Goal: Task Accomplishment & Management: Complete application form

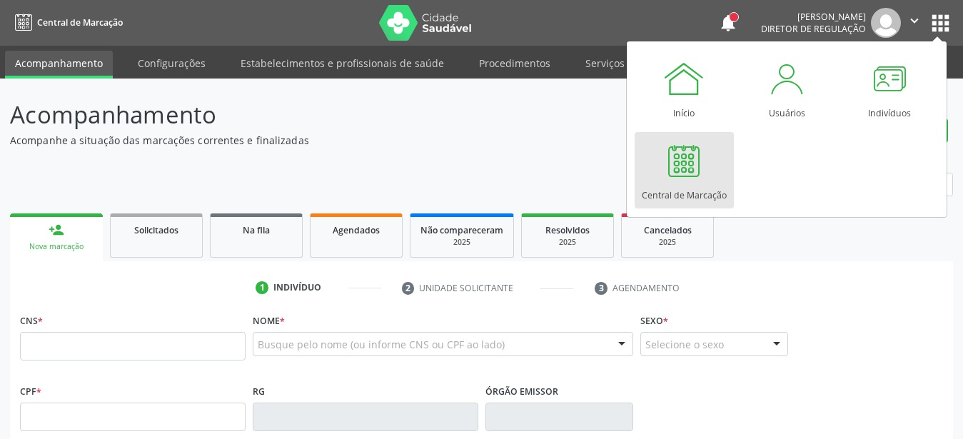
click at [654, 182] on link "Central de Marcação" at bounding box center [683, 170] width 99 height 76
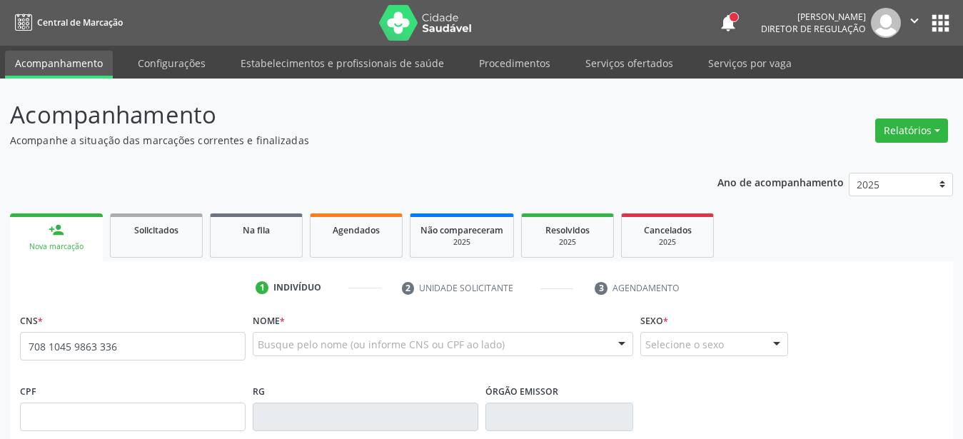
type input "708 1045 9863 3367"
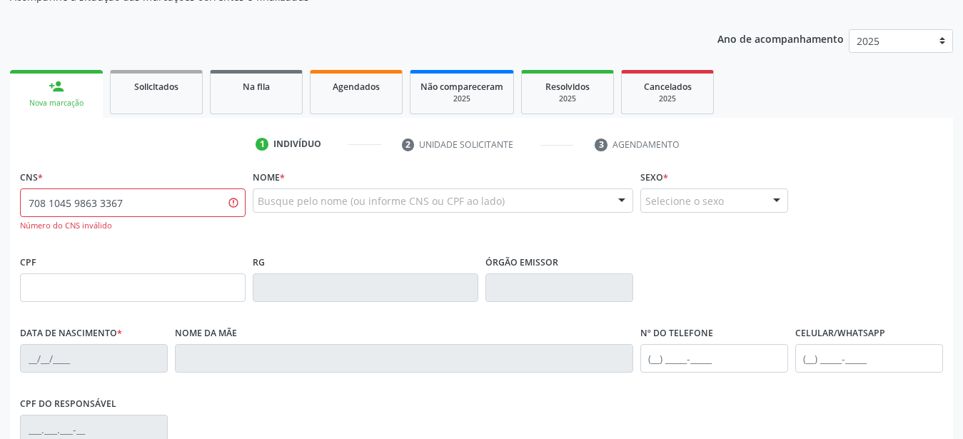
scroll to position [146, 0]
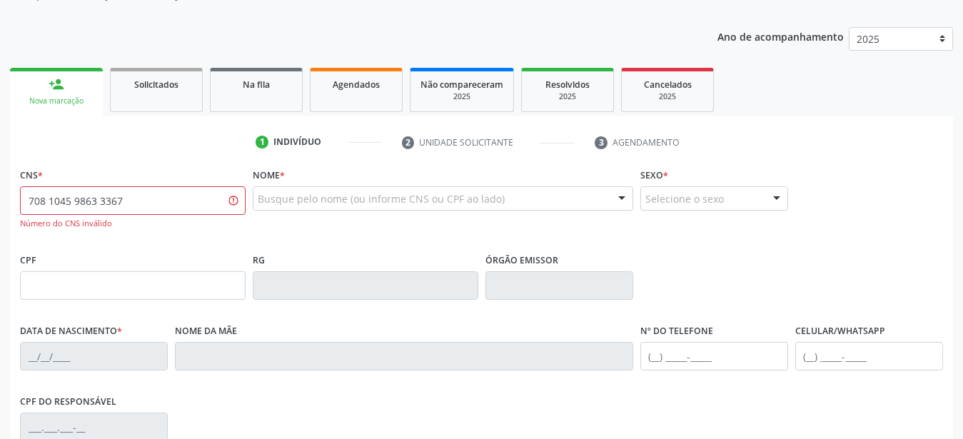
drag, startPoint x: 183, startPoint y: 198, endPoint x: 0, endPoint y: 199, distance: 182.7
click at [20, 197] on input "708 1045 9863 3367" at bounding box center [132, 200] width 225 height 29
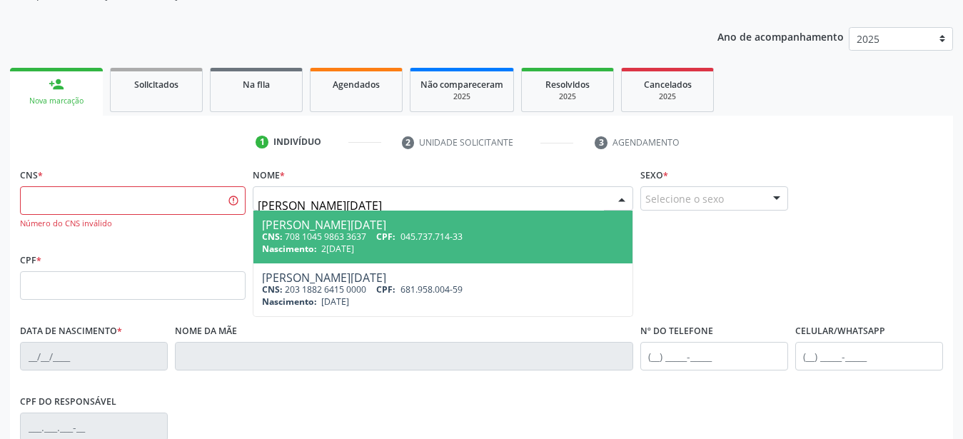
type input "maria lucia da silva souza"
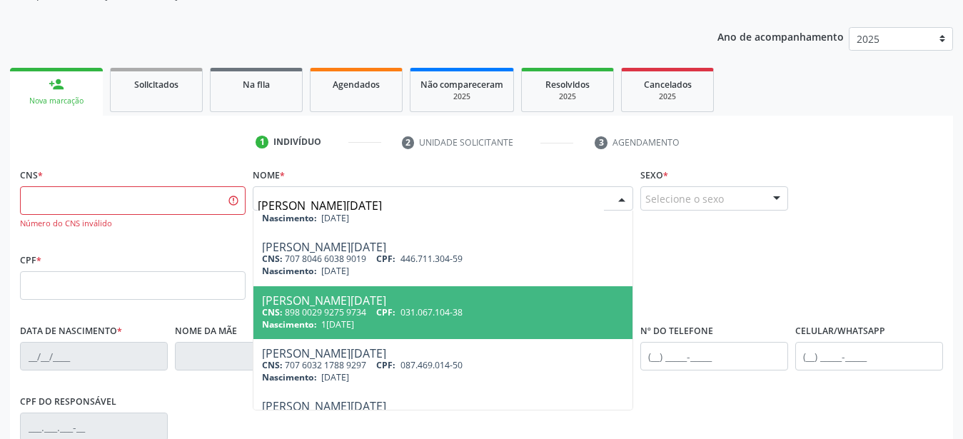
scroll to position [283, 0]
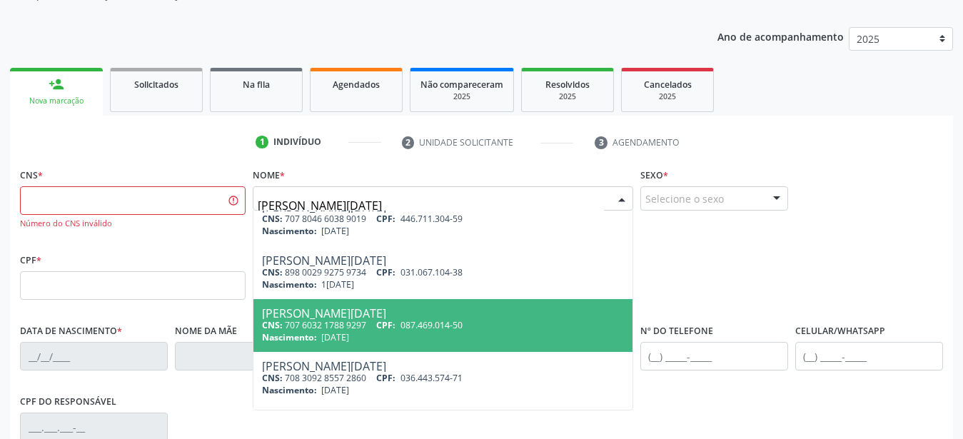
type input "maria lucia da silva souza"
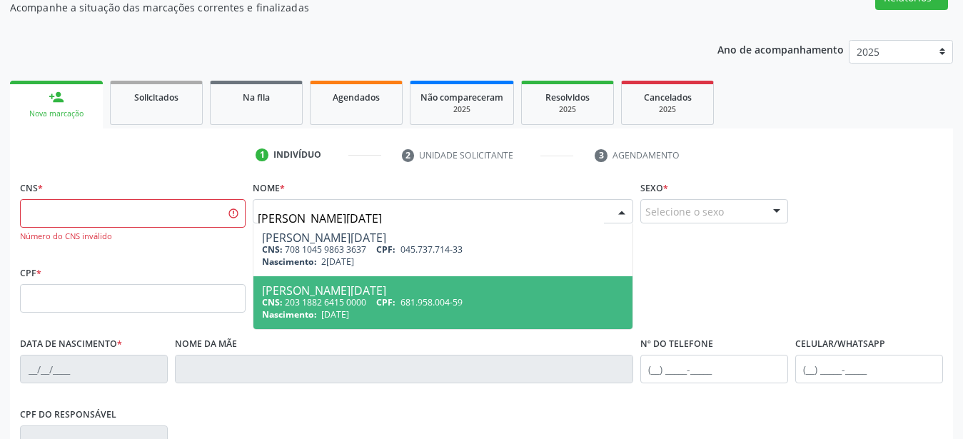
scroll to position [146, 0]
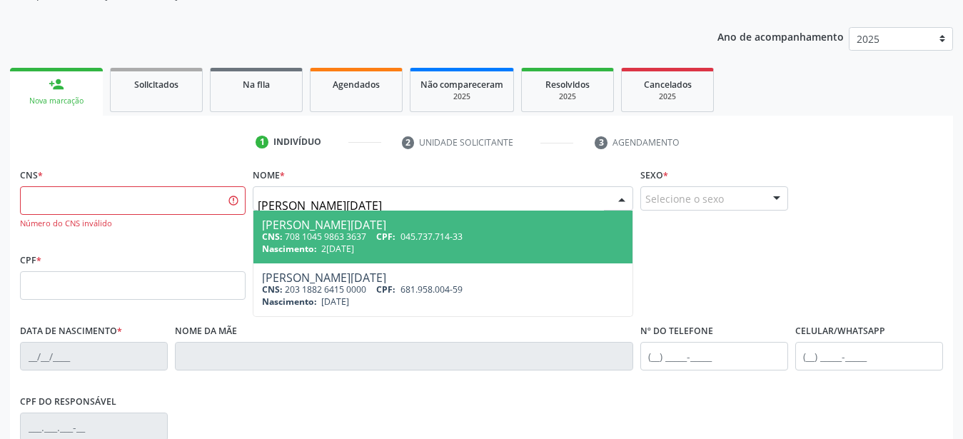
click at [397, 243] on div "Nascimento: 20/03/1970" at bounding box center [443, 249] width 362 height 12
type input "708 1045 9863 3637"
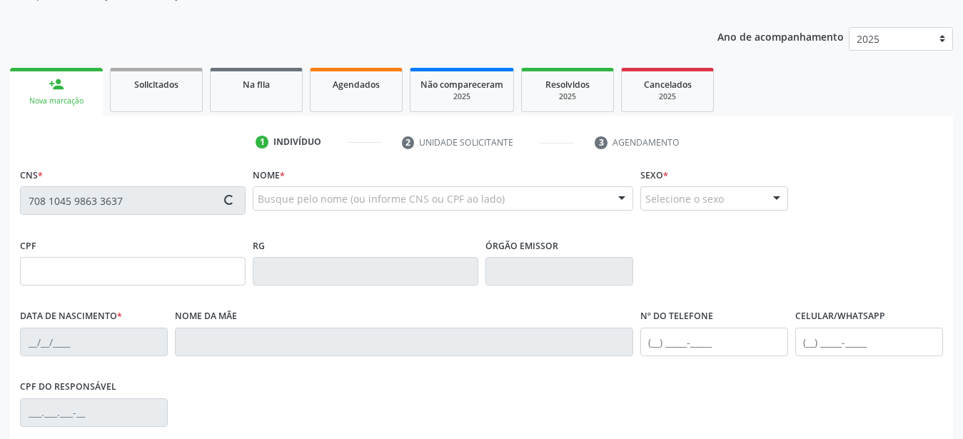
type input "045.737.714-33"
type input "20/03/1970"
type input "Zulmira Maria da Conceicao"
type input "(87) 99942-0035"
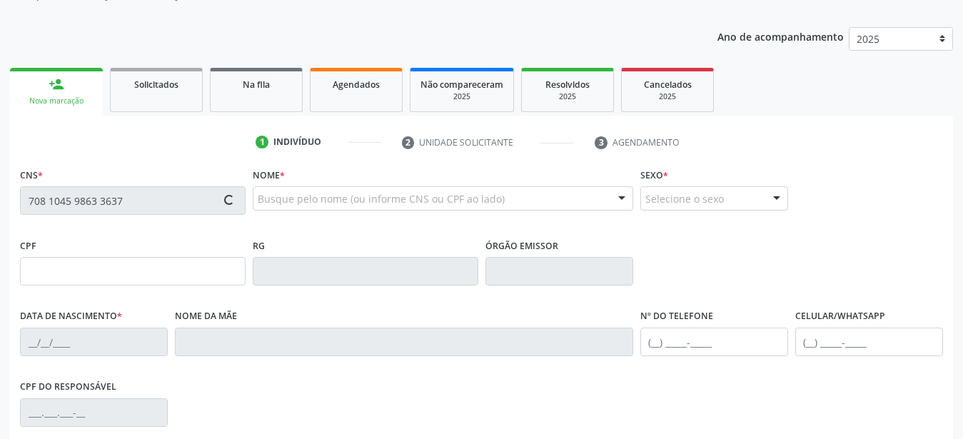
type input "387"
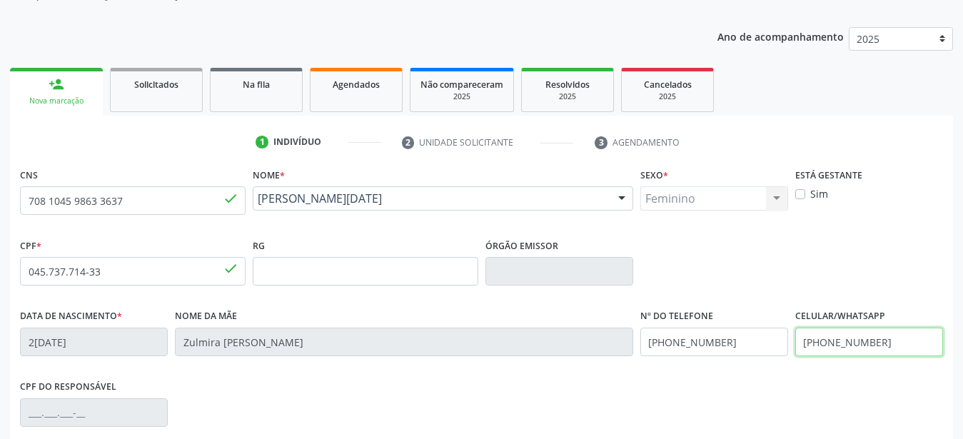
drag, startPoint x: 918, startPoint y: 340, endPoint x: 616, endPoint y: 355, distance: 302.2
click at [795, 356] on input "(87) 99942-0035" at bounding box center [869, 342] width 148 height 29
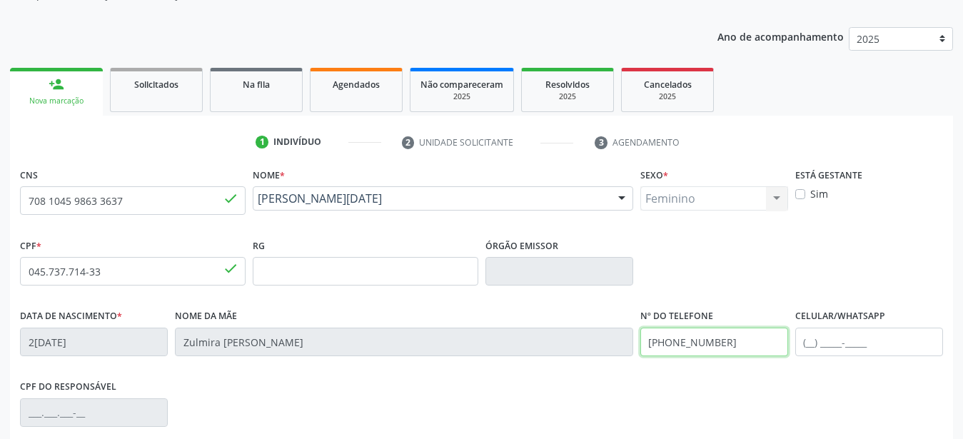
drag, startPoint x: 738, startPoint y: 345, endPoint x: 659, endPoint y: 328, distance: 80.9
click at [640, 344] on input "(87) 99942-0035" at bounding box center [714, 342] width 148 height 29
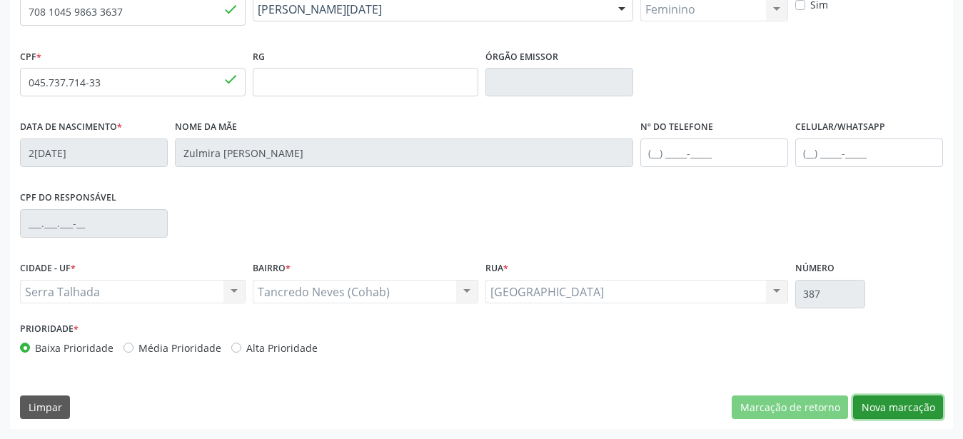
drag, startPoint x: 906, startPoint y: 410, endPoint x: 891, endPoint y: 399, distance: 18.4
click at [907, 409] on button "Nova marcação" at bounding box center [898, 407] width 90 height 24
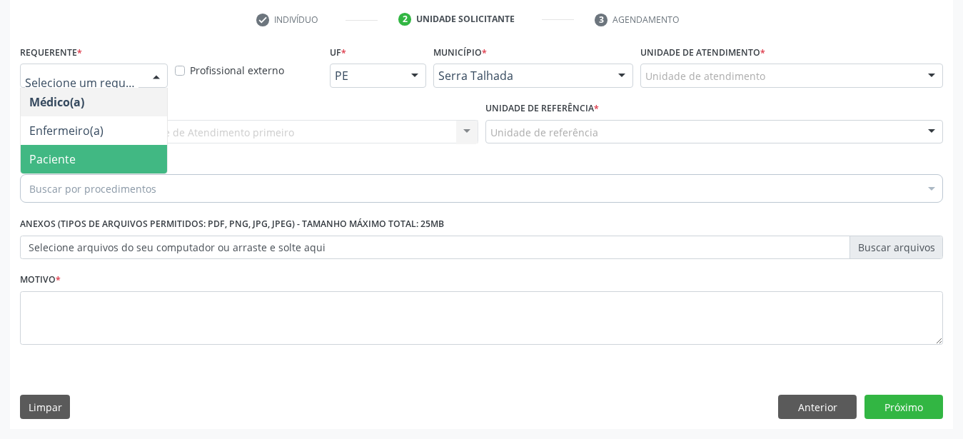
click at [60, 151] on span "Paciente" at bounding box center [52, 159] width 46 height 16
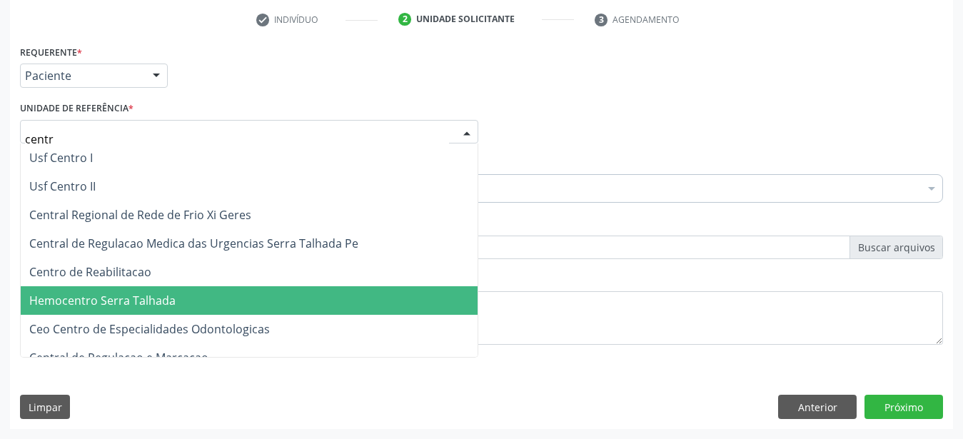
type input "centro"
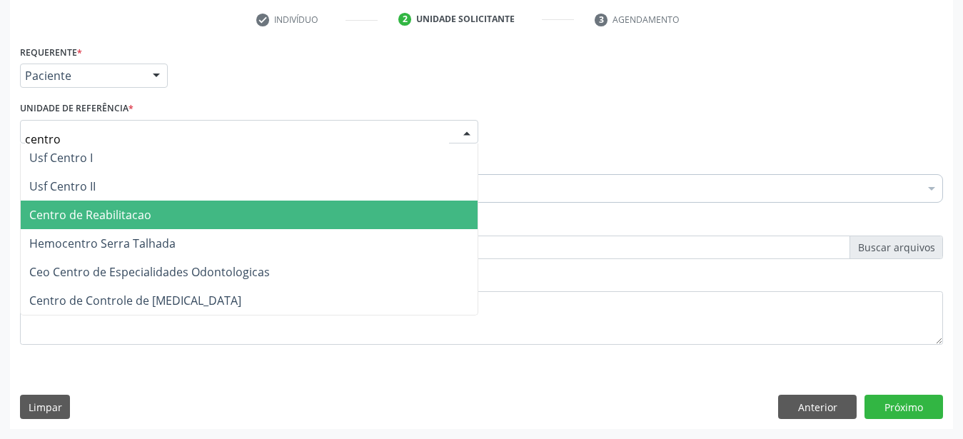
click at [81, 211] on span "Centro de Reabilitacao" at bounding box center [249, 215] width 457 height 29
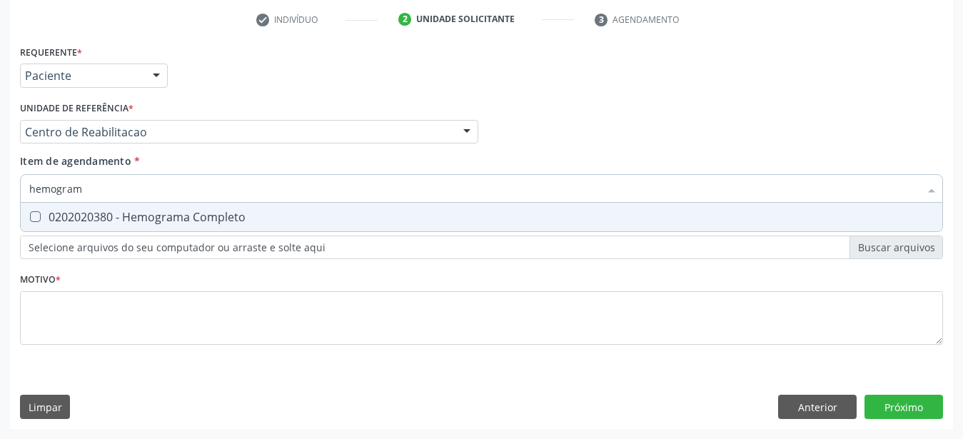
type input "hemograma"
click at [82, 211] on div "0202020380 - Hemograma Completo" at bounding box center [481, 216] width 904 height 11
checkbox Completo "true"
type input "hemog"
checkbox Completo "false"
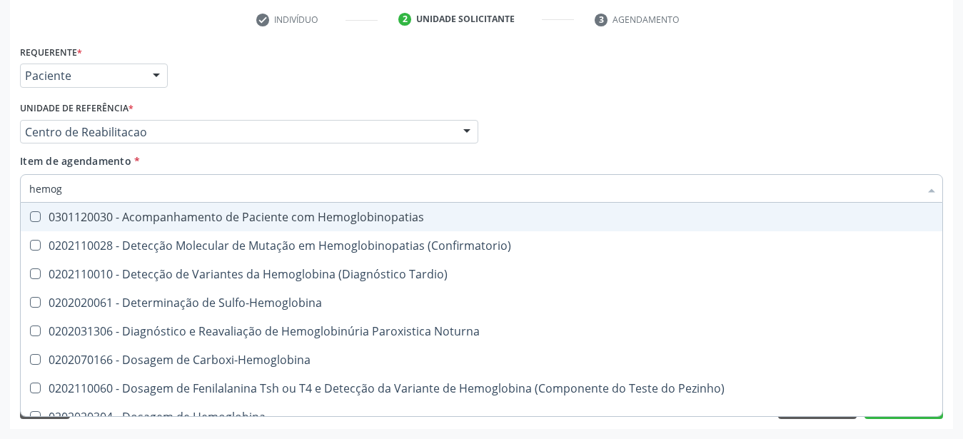
type input "hemo"
checkbox Completo "false"
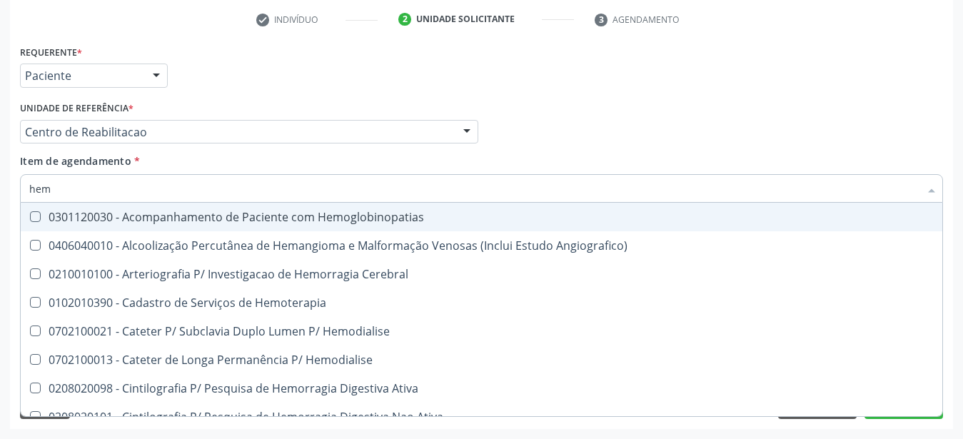
type input "he"
checkbox Completo "false"
checkbox Orgaos "true"
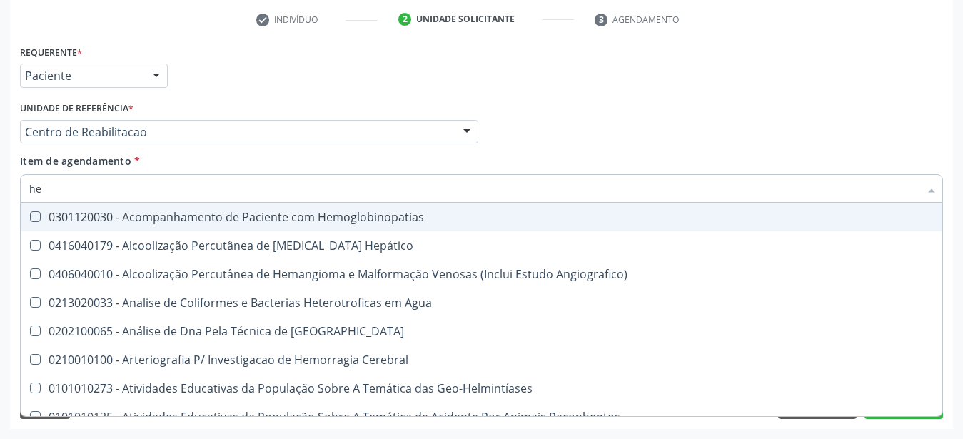
type input "h"
checkbox Completo "false"
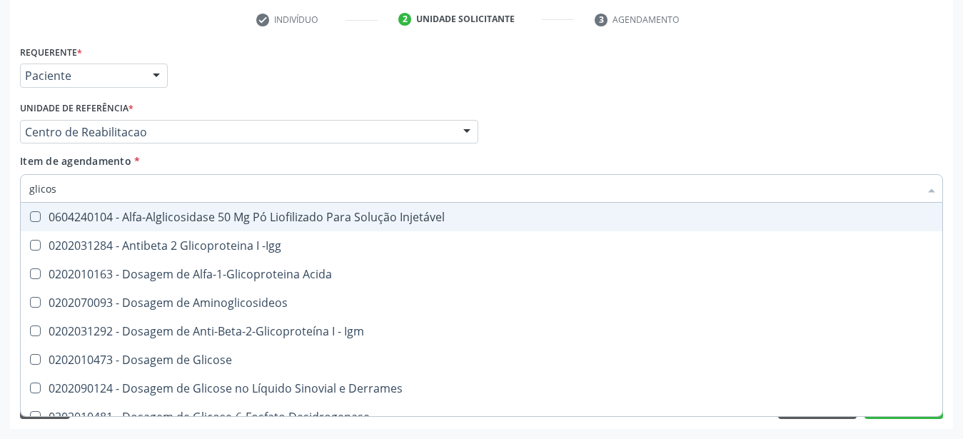
type input "glicose"
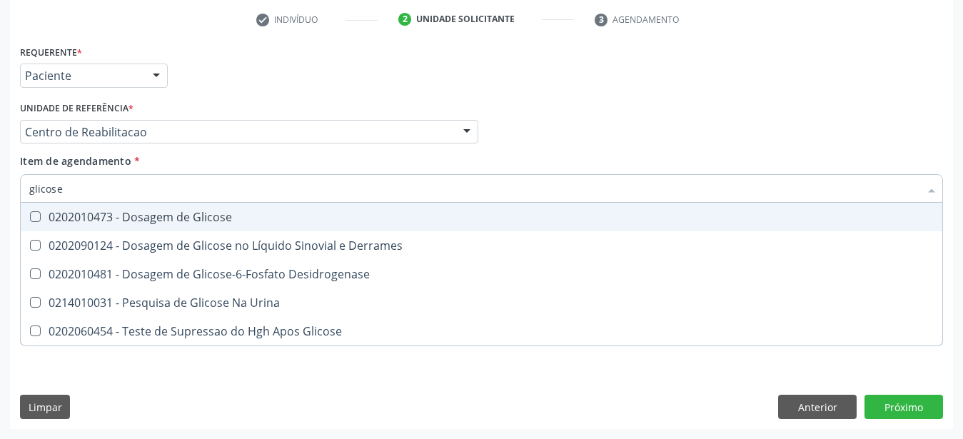
click at [61, 214] on span "0202010473 - Dosagem de Glicose" at bounding box center [481, 217] width 921 height 29
checkbox Glicose "true"
type input "glicos"
checkbox Glicose "false"
checkbox Desidrogenase "true"
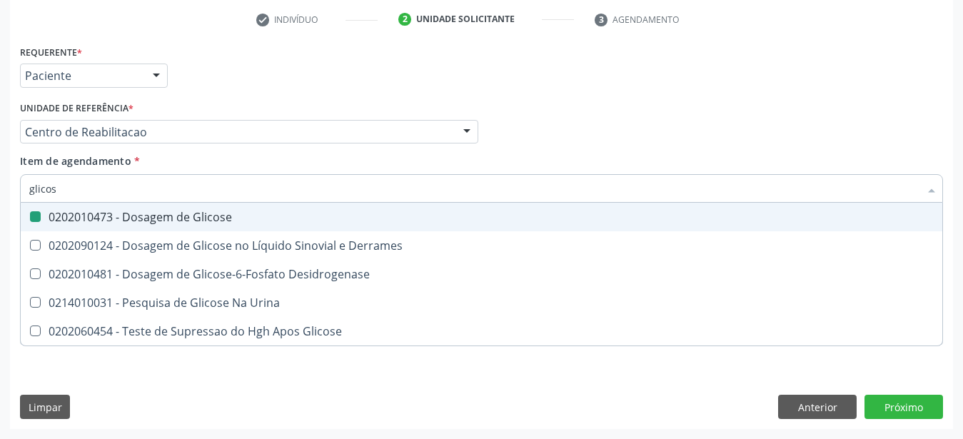
type input "glico"
checkbox Desidrogenase "false"
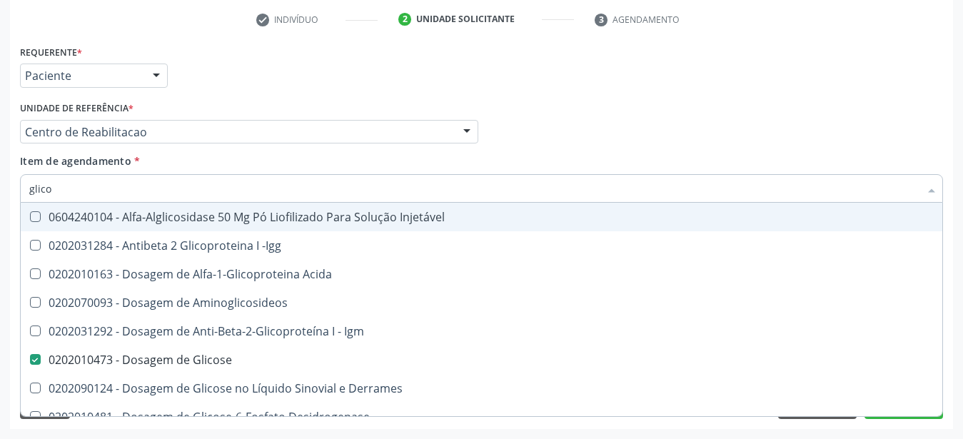
type input "glic"
checkbox Glicose "false"
checkbox Glicose "true"
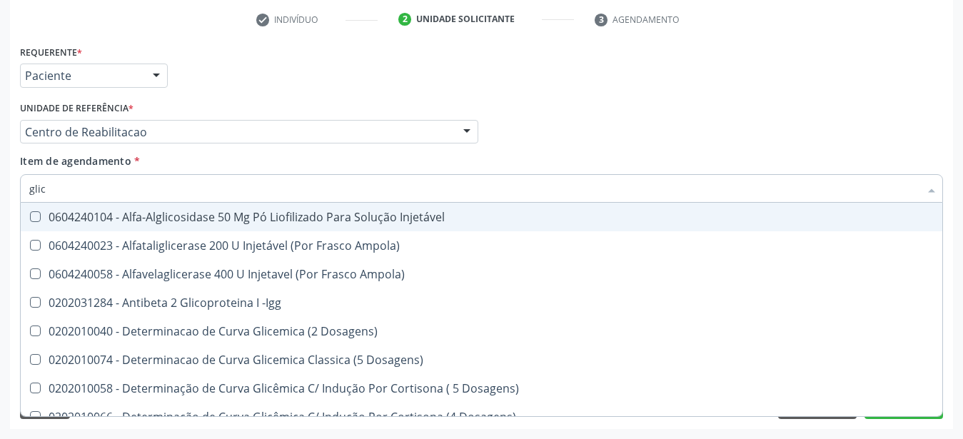
type input "gli"
checkbox Glicose "false"
checkbox Glicosilada "true"
type input "gl"
checkbox Glicosilada "false"
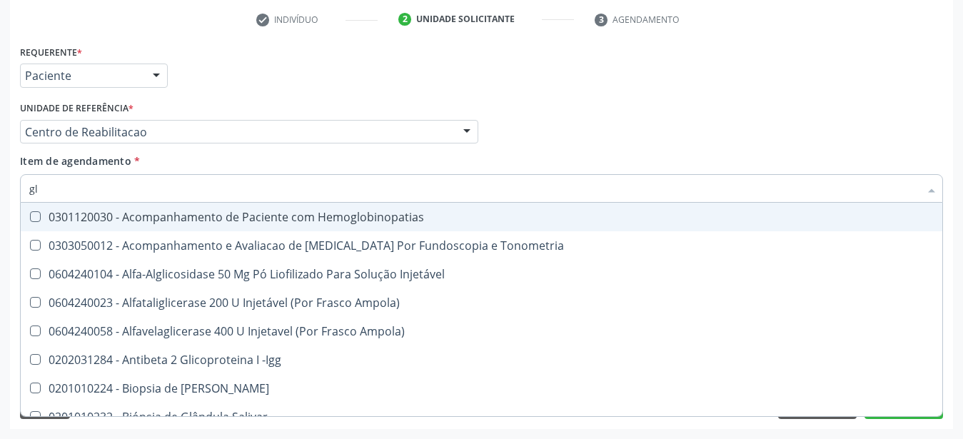
type input "g"
checkbox Glicose "false"
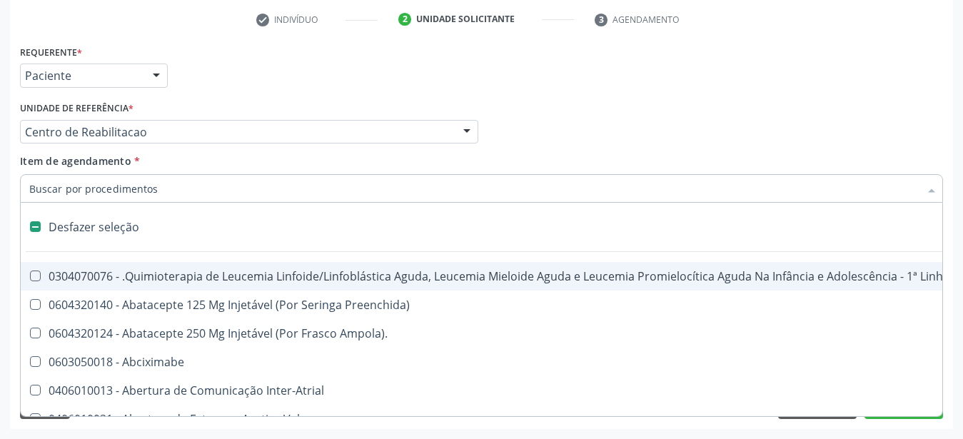
type input "g"
checkbox Capsula\) "true"
type input "gl"
checkbox Aparentado "true"
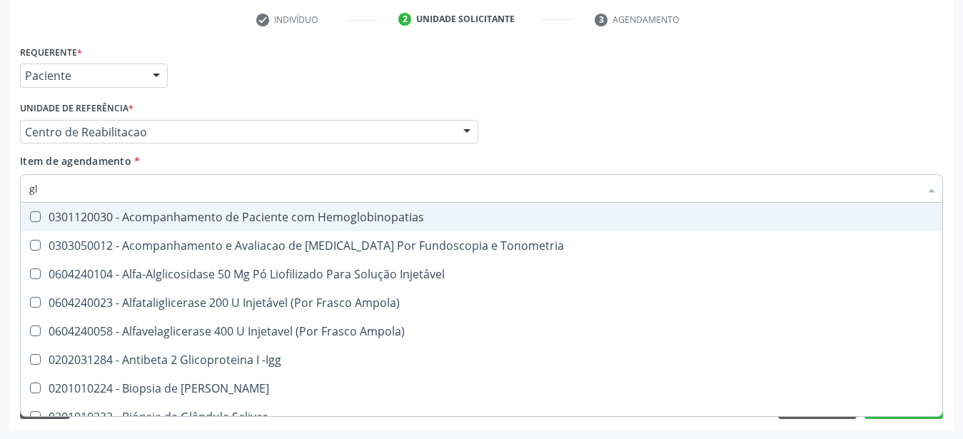
type input "gli"
checkbox \(Confirmatorio\) "true"
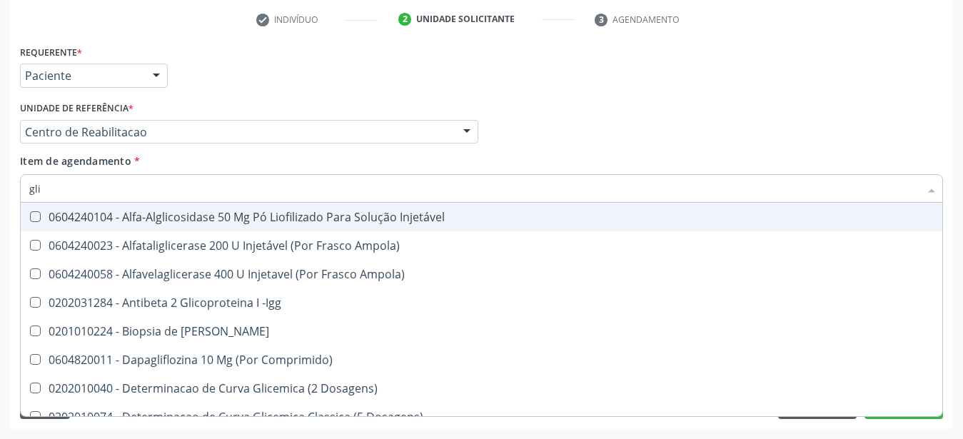
type input "glic"
checkbox Aminoglicosideos "true"
checkbox Glicose "false"
type input "glico"
checkbox Comprimido\) "true"
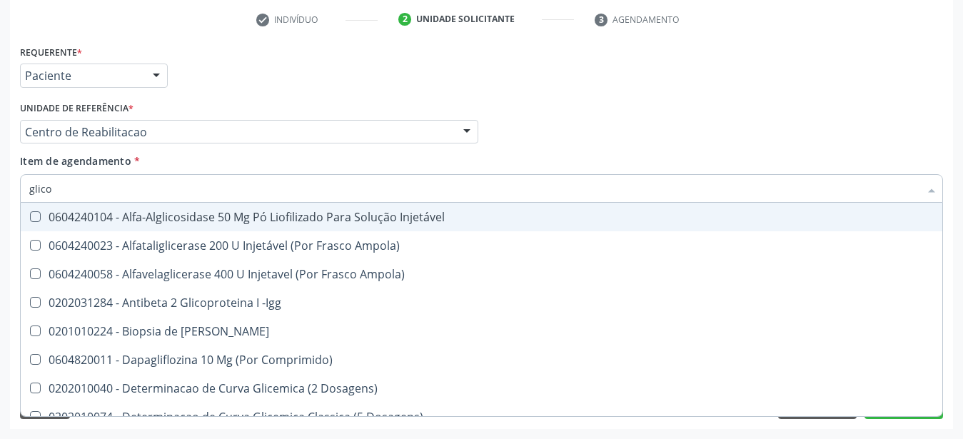
checkbox Aminoglicosideos "false"
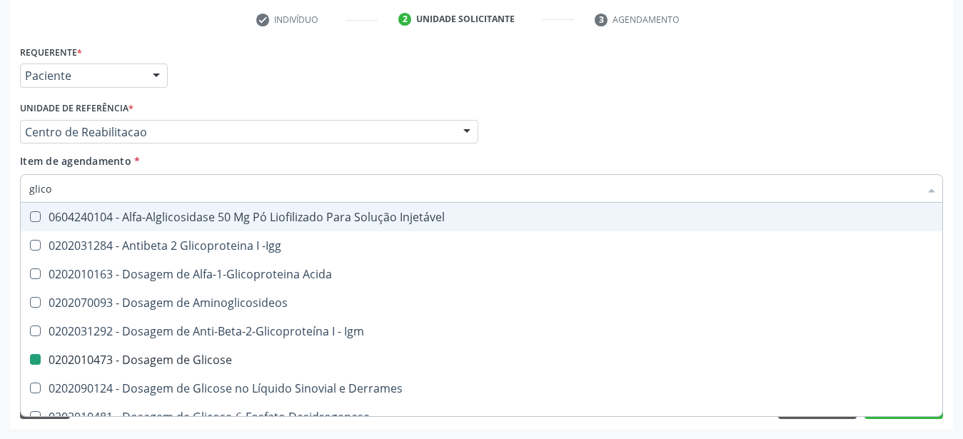
type input "glicos"
checkbox Acida "true"
checkbox Glicose "false"
type input "glicosi"
checkbox Acida "false"
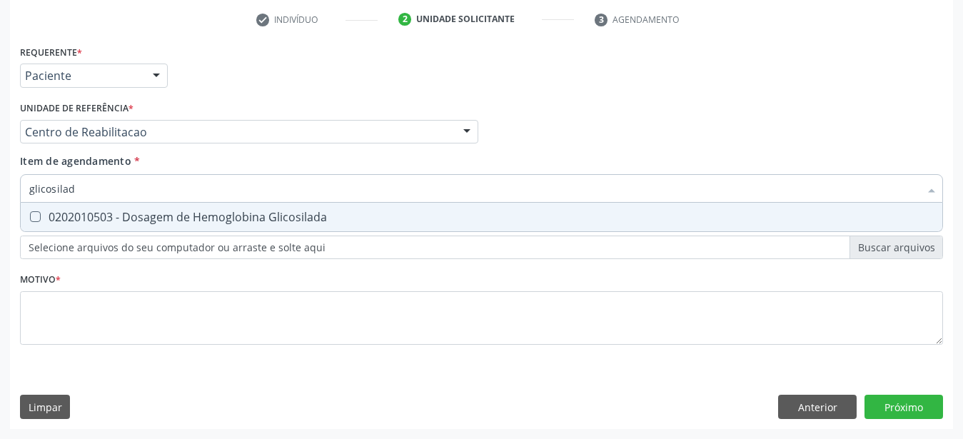
type input "glicosilada"
click at [61, 214] on span "0202010503 - Dosagem de Hemoglobina Glicosilada" at bounding box center [481, 217] width 921 height 29
checkbox Glicosilada "true"
type input "glicosi"
checkbox Glicosilada "false"
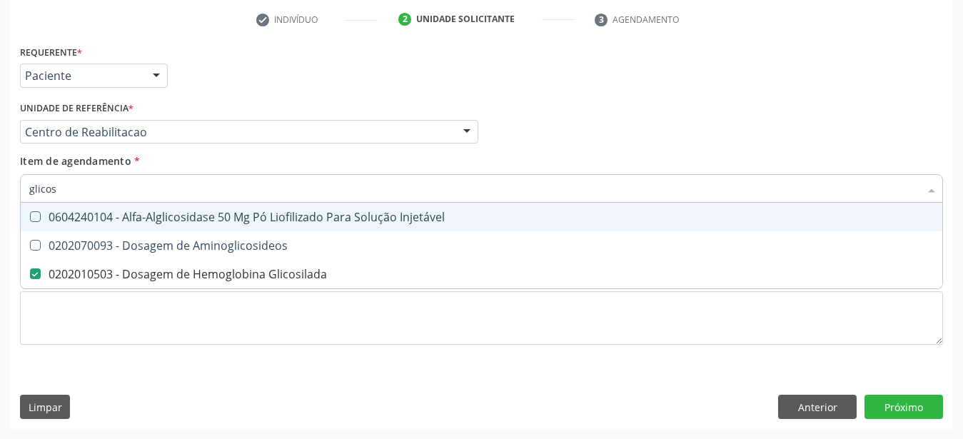
type input "glico"
checkbox Glicosilada "false"
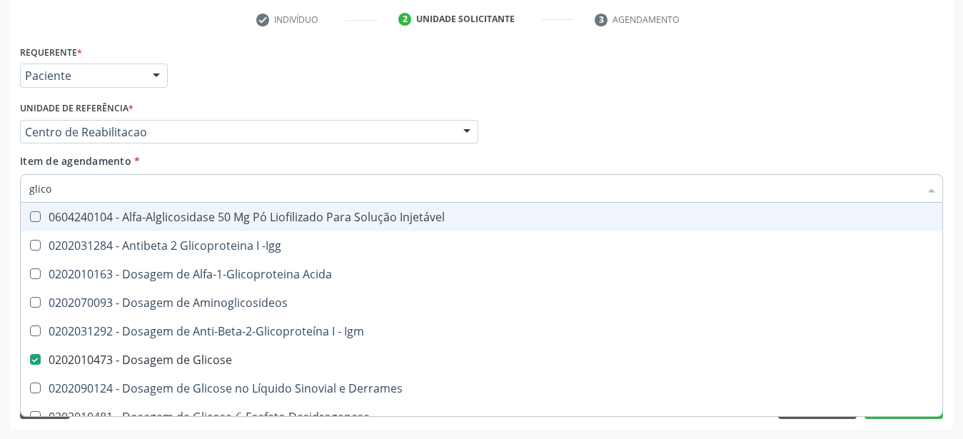
type input "glic"
checkbox Glicose "false"
checkbox Glicosilada "false"
checkbox Glicose "true"
type input "gli"
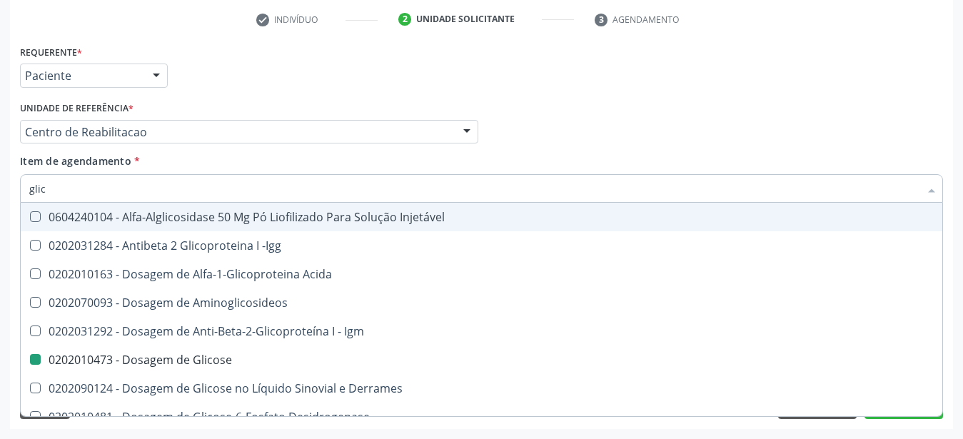
checkbox Glicose "false"
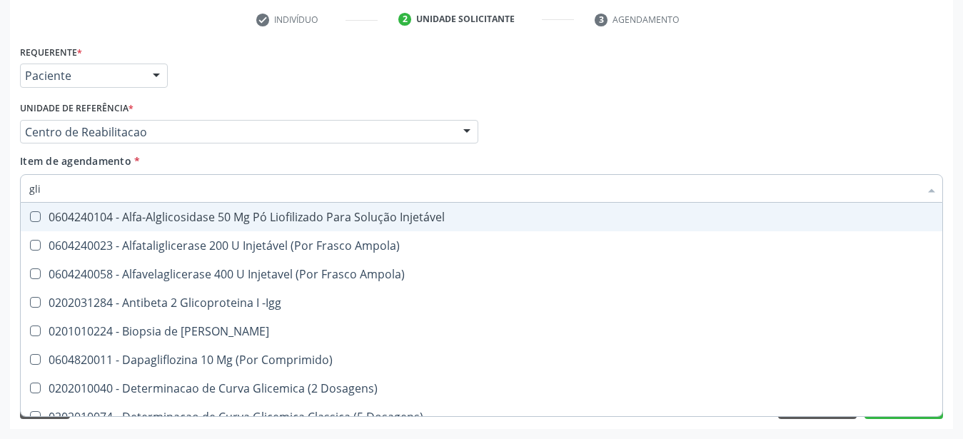
type input "gl"
checkbox Glicose "false"
checkbox Glicosilada "false"
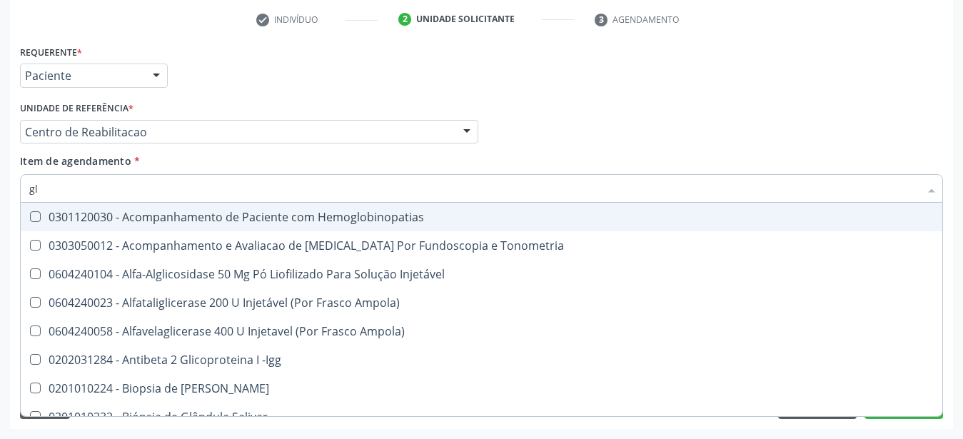
type input "g"
checkbox Glicose "false"
checkbox Glicosilada "false"
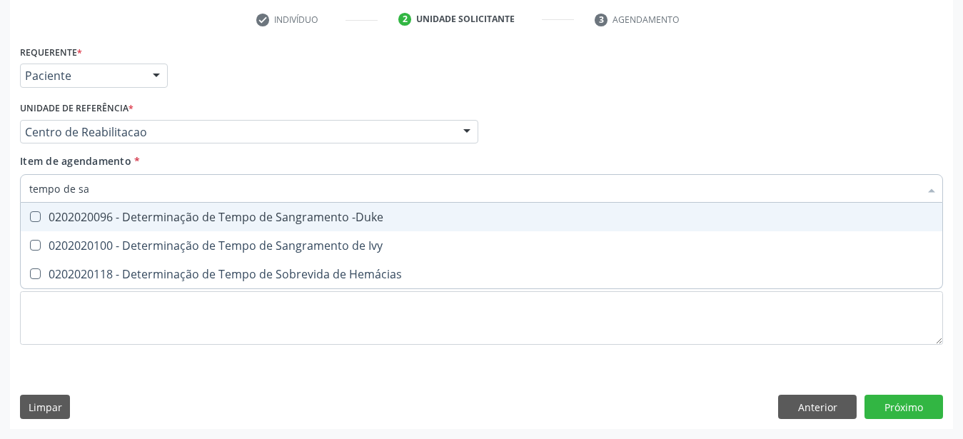
type input "tempo de san"
click at [61, 214] on span "0202020096 - Determinação de Tempo de Sangramento -Duke" at bounding box center [481, 217] width 921 height 29
checkbox -Duke "true"
type input "tempo de"
checkbox -Duke "false"
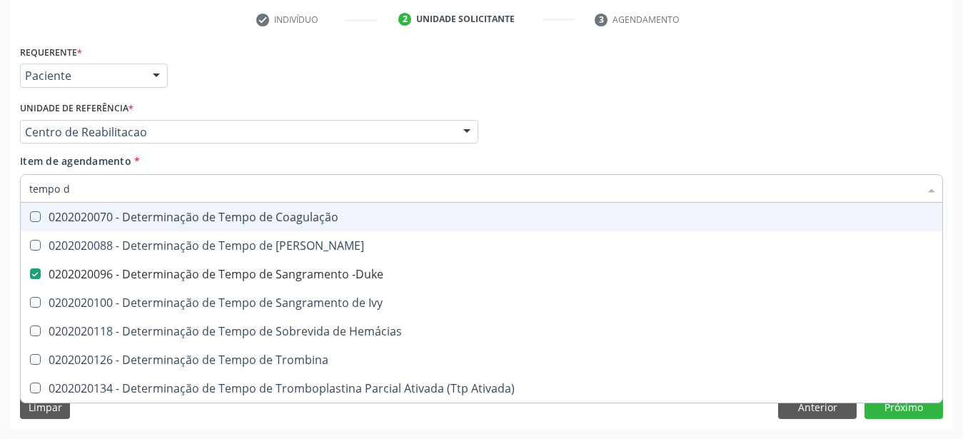
type input "tempo"
checkbox -Duke "false"
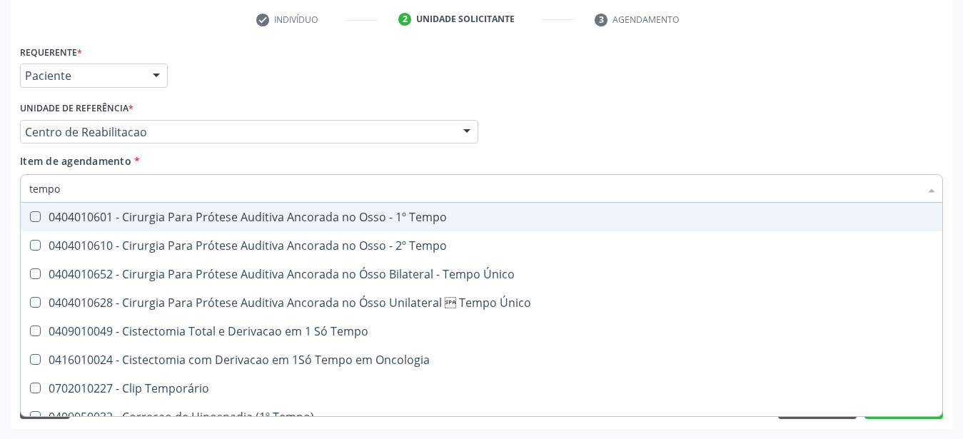
type input "temp"
checkbox -Duke "false"
checkbox Ivy "true"
type input "tem"
checkbox Ivy "false"
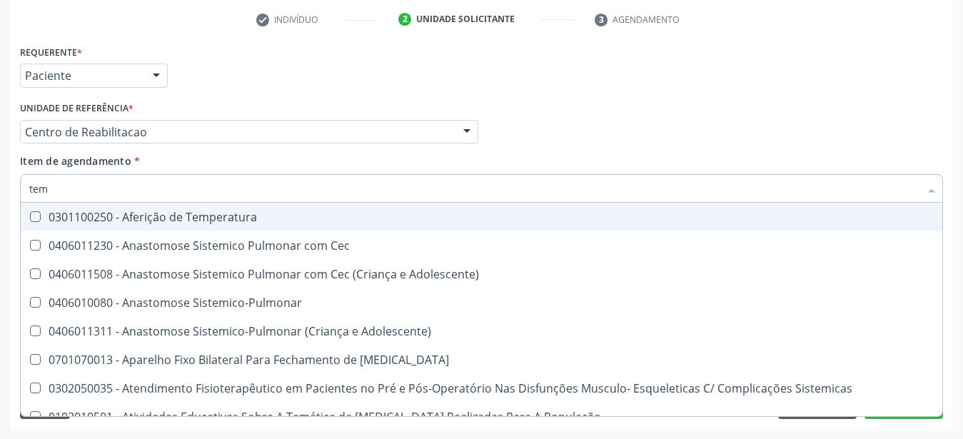
type input "te"
checkbox -Duke "false"
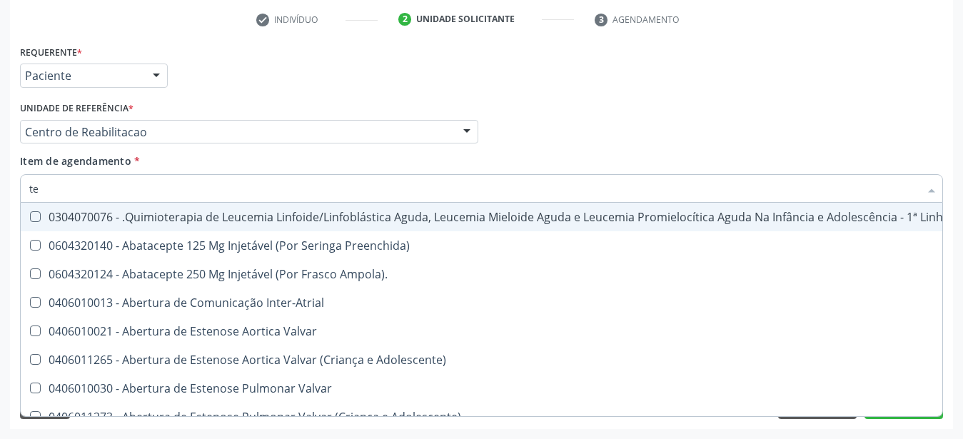
type input "t"
checkbox -Duke "false"
type input "tem"
checkbox Coração "true"
type input "temp"
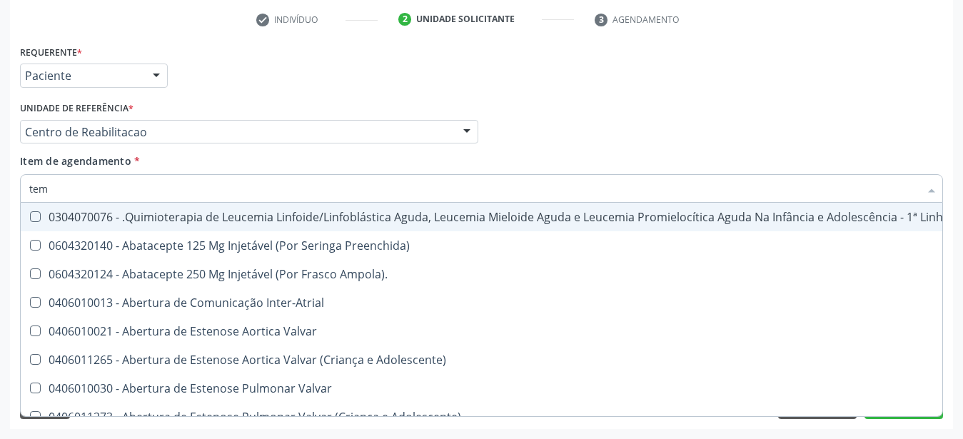
checkbox Psicossocial "true"
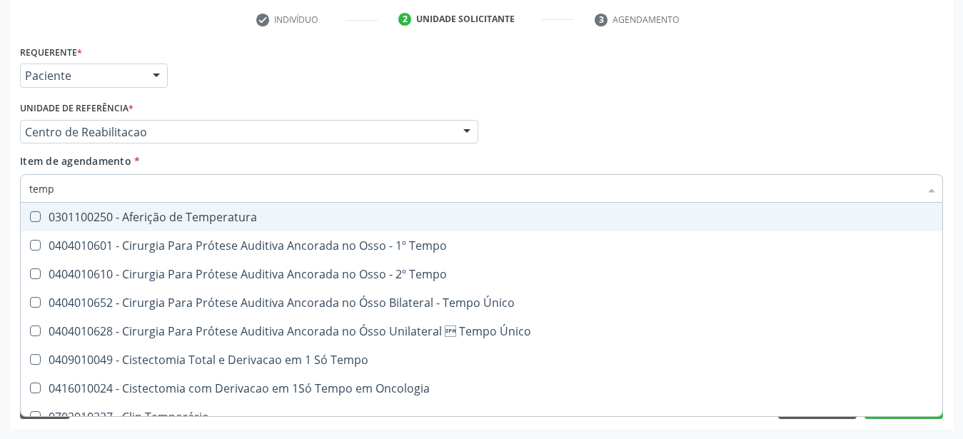
type input "tempo"
checkbox Euglobulina "true"
checkbox -Duke "false"
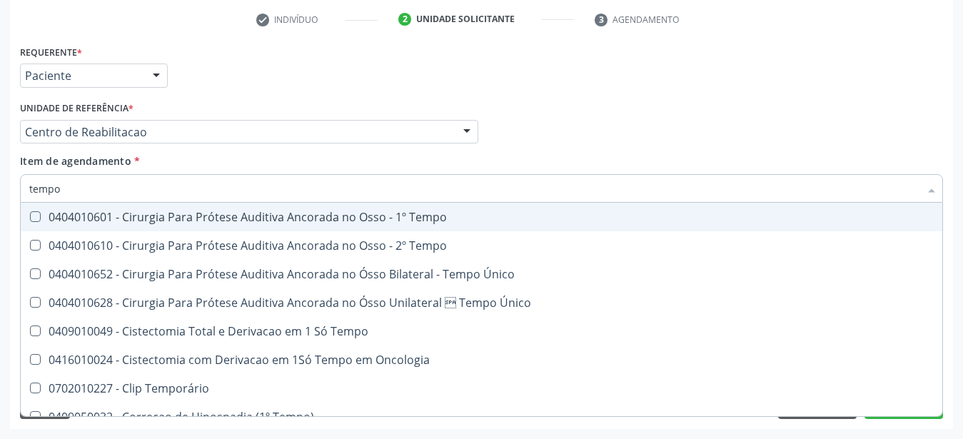
type input "tempo d"
checkbox Único "true"
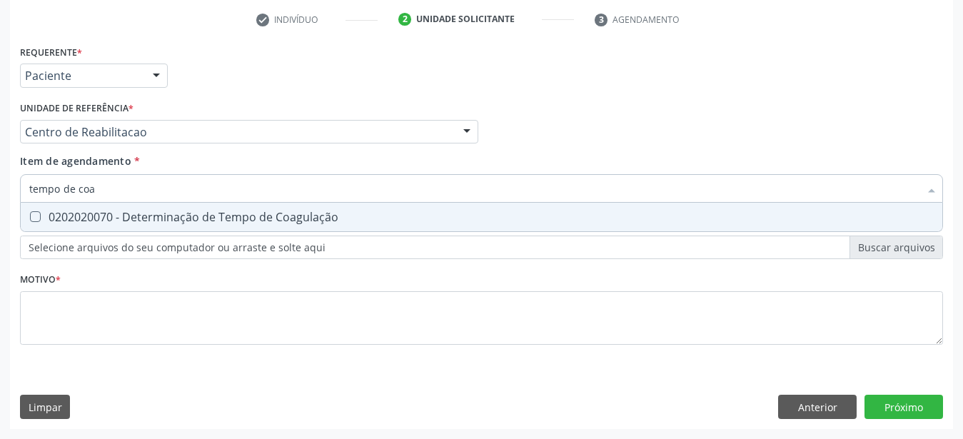
type input "tempo de coag"
click at [54, 203] on span "0202020070 - Determinação de Tempo de Coagulação" at bounding box center [481, 217] width 921 height 29
checkbox Coagulação "true"
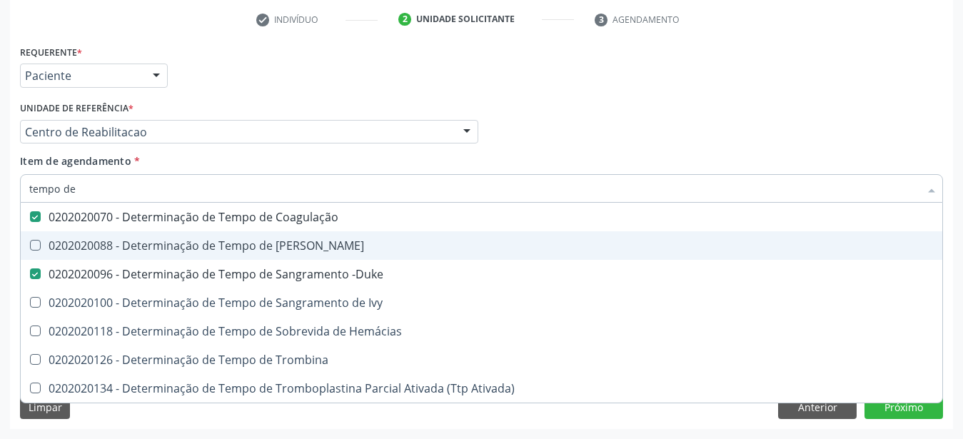
type input "tempo de s"
checkbox -Duke "false"
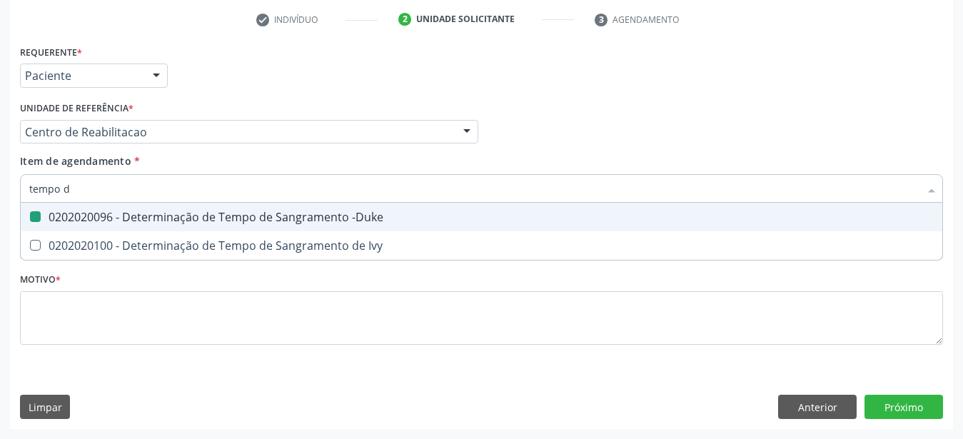
type input "tempo"
checkbox -Duke "false"
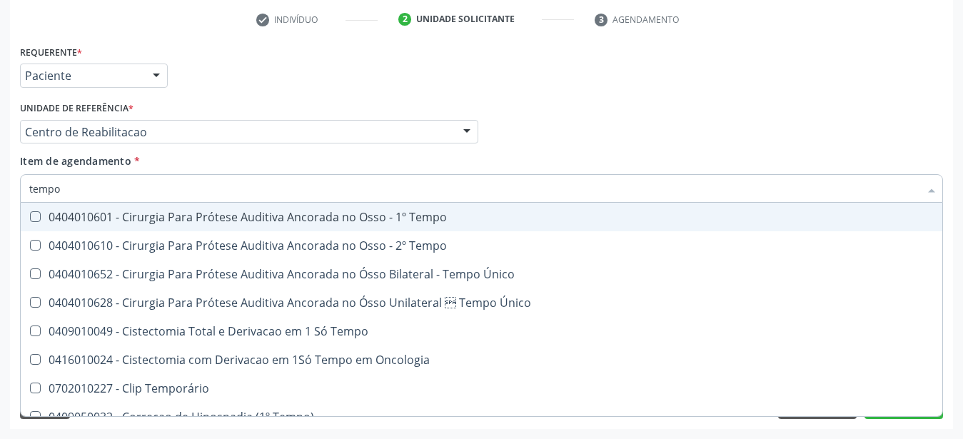
type input "temp"
checkbox Coagulação "false"
checkbox Euglobulina "true"
checkbox -Duke "false"
checkbox Ivy "true"
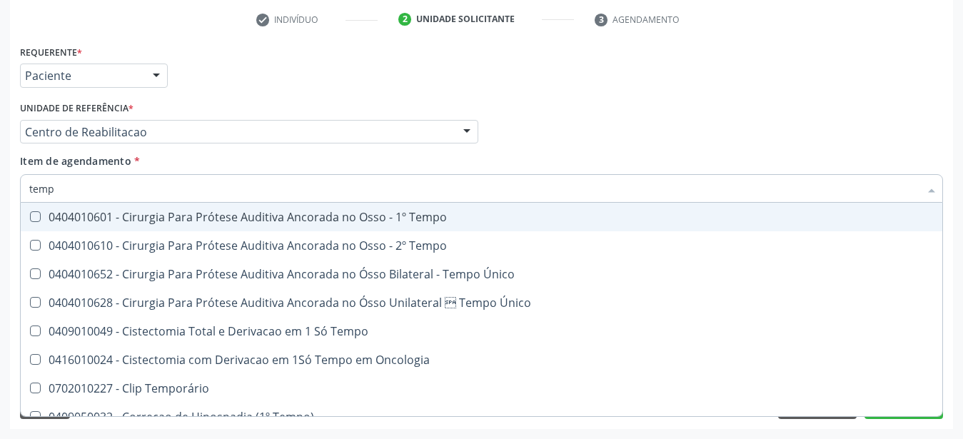
type input "tem"
checkbox Euglobulina "false"
checkbox Ivy "false"
type input "t"
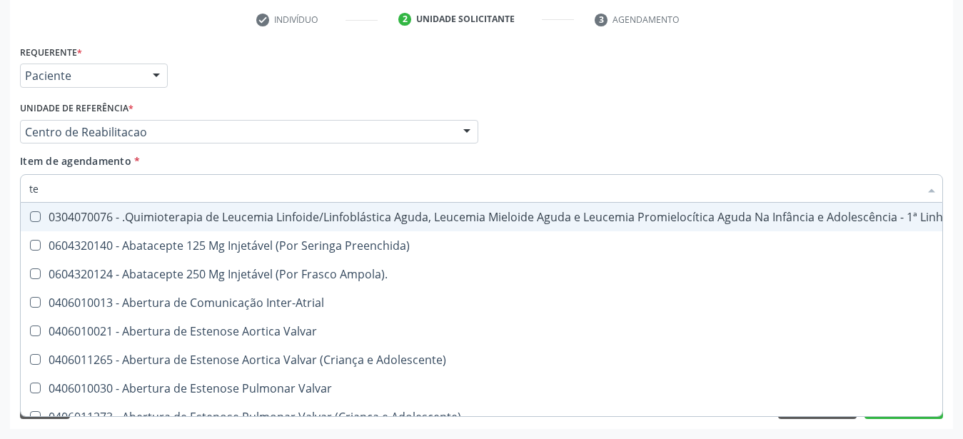
type input "tem"
checkbox Multiprofissional "true"
checkbox Cística "true"
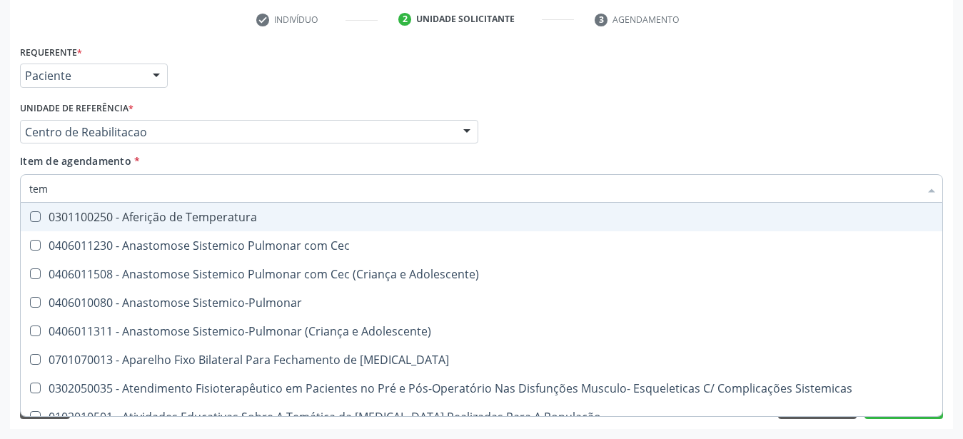
type input "temp"
checkbox Raiva\ "true"
checkbox Haff\ "true"
type input "tempo"
checkbox Cólera\ "true"
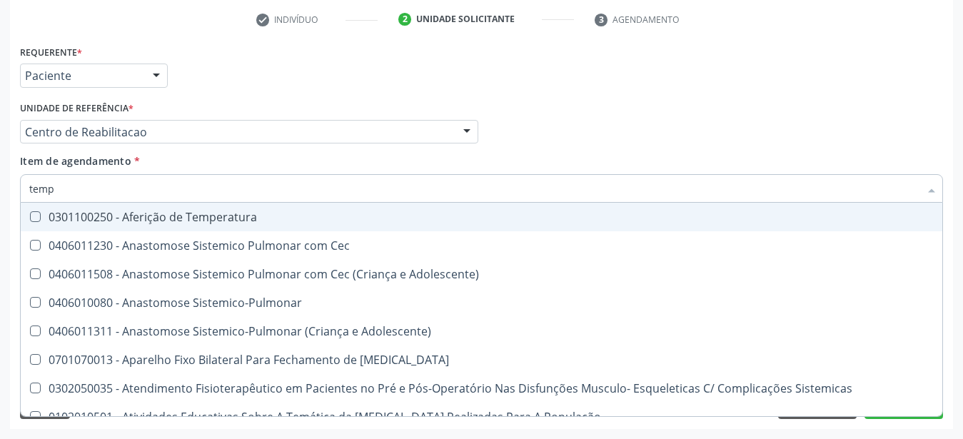
checkbox Raiva\ "false"
checkbox Chagas\ "true"
checkbox Haff\ "false"
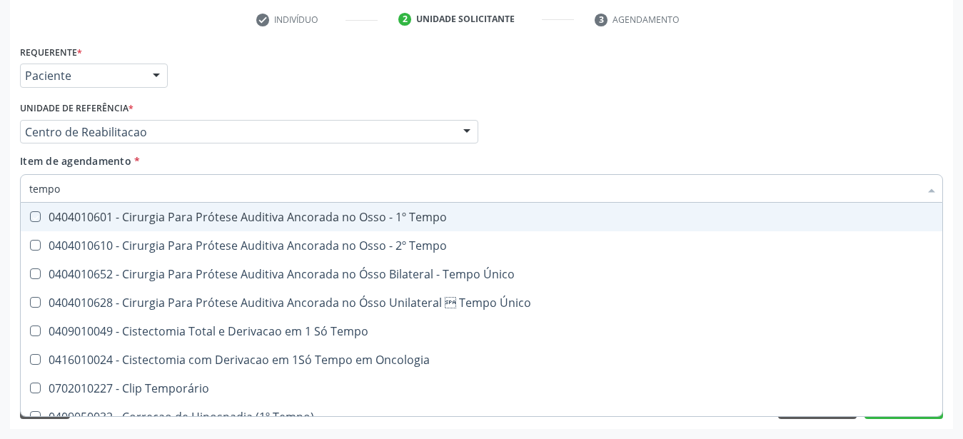
type input "tempo d"
checkbox Tempo "true"
checkbox Único "true"
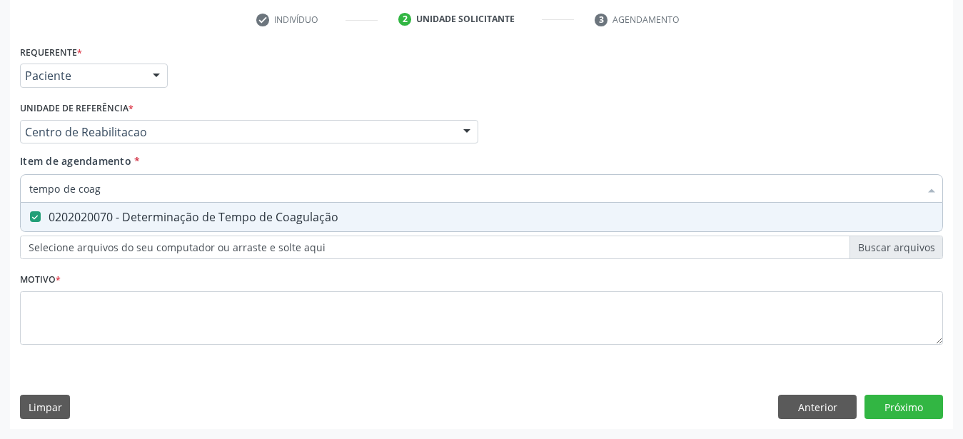
type input "tempo de coagu"
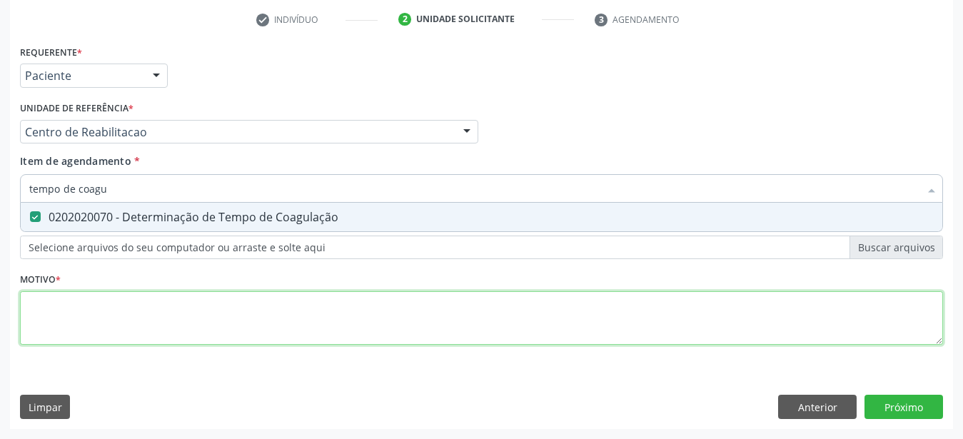
click at [265, 306] on textarea at bounding box center [481, 318] width 923 height 54
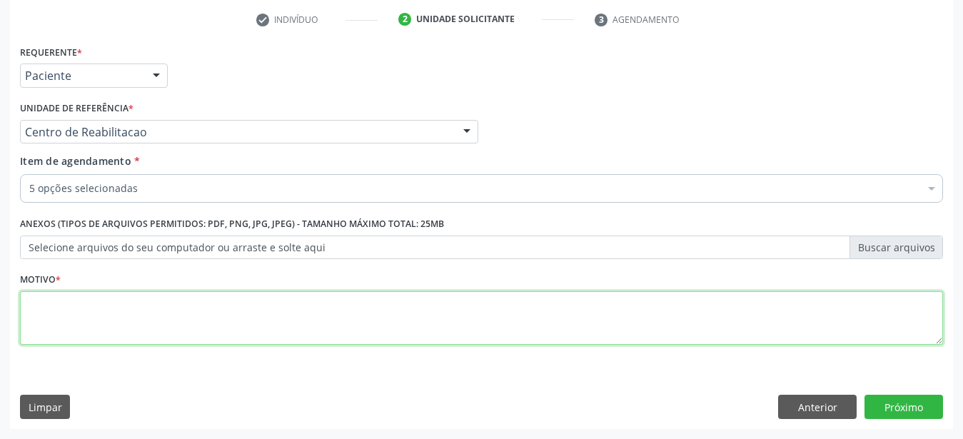
type textarea ";"
type textarea "...."
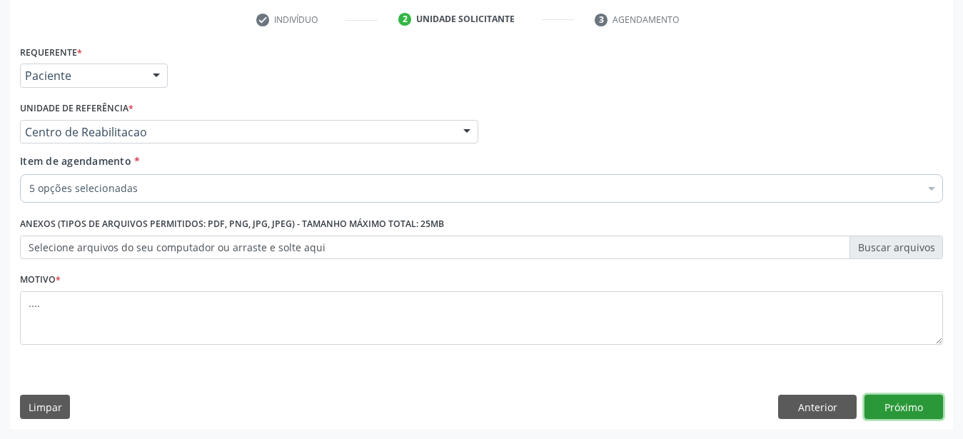
click at [908, 405] on button "Próximo" at bounding box center [903, 407] width 78 height 24
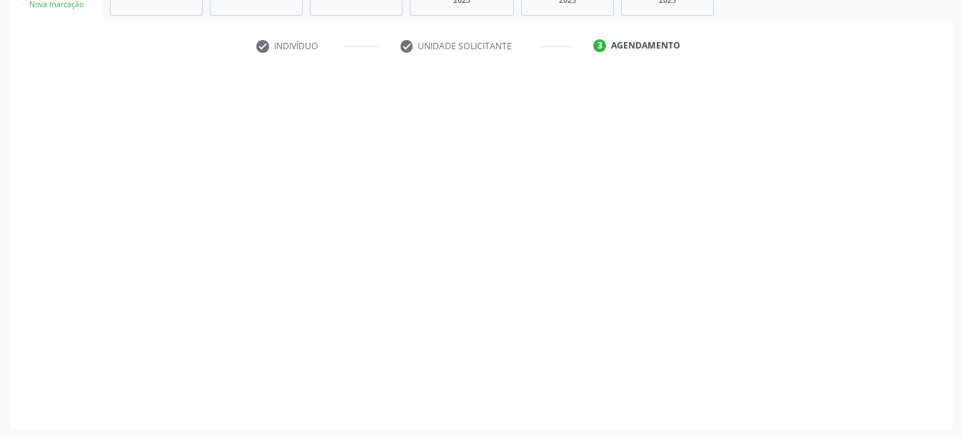
scroll to position [242, 0]
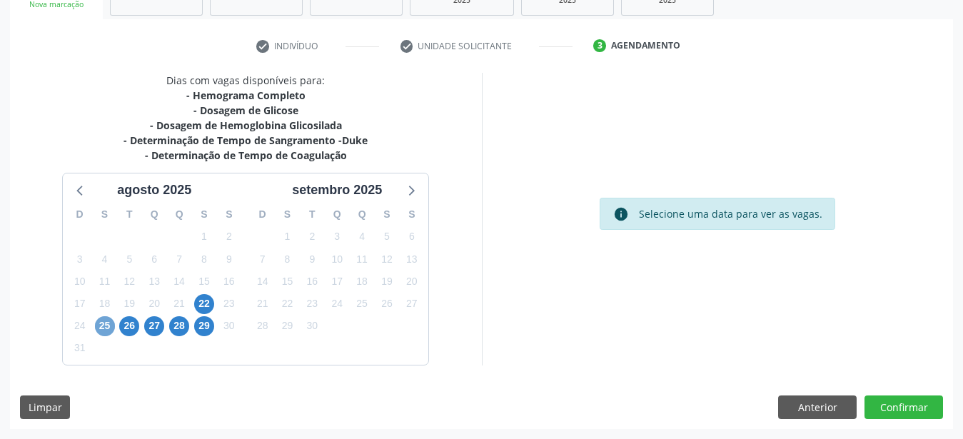
click at [112, 320] on span "25" at bounding box center [105, 326] width 20 height 20
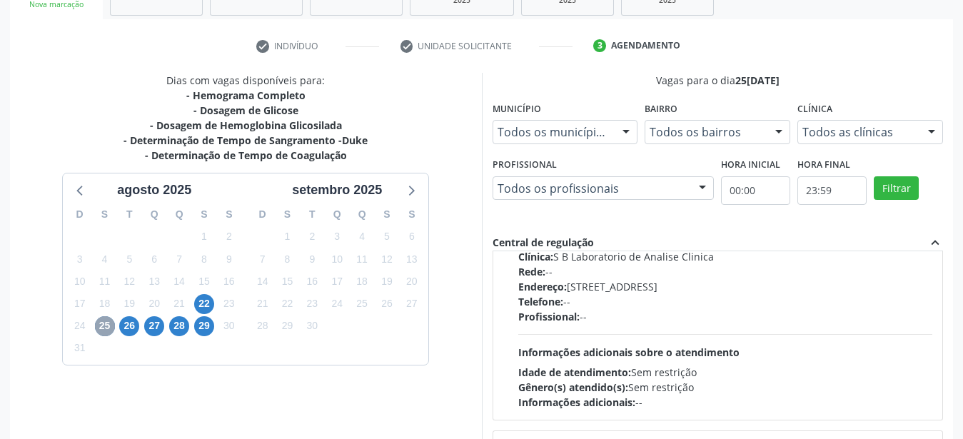
scroll to position [0, 0]
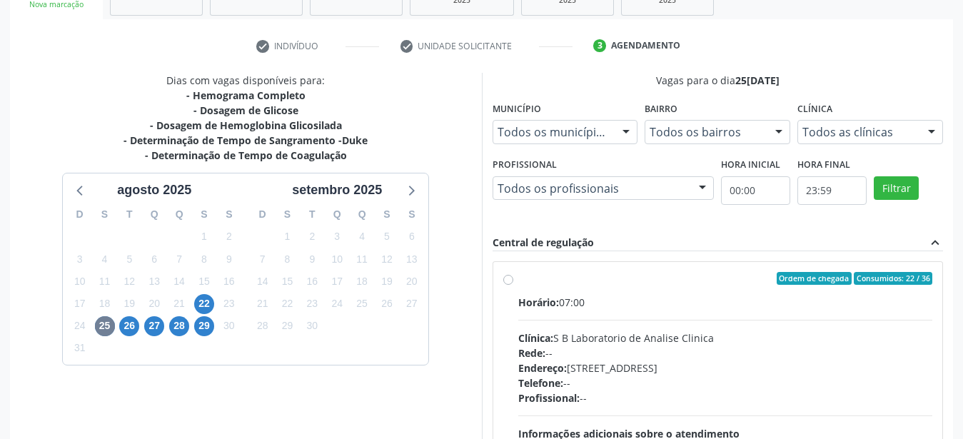
click at [518, 275] on label "Ordem de chegada Consumidos: 22 / 36 Horário: 07:00 Clínica: S B Laboratorio de…" at bounding box center [725, 381] width 415 height 219
click at [509, 275] on input "Ordem de chegada Consumidos: 22 / 36 Horário: 07:00 Clínica: S B Laboratorio de…" at bounding box center [508, 278] width 10 height 13
radio input "true"
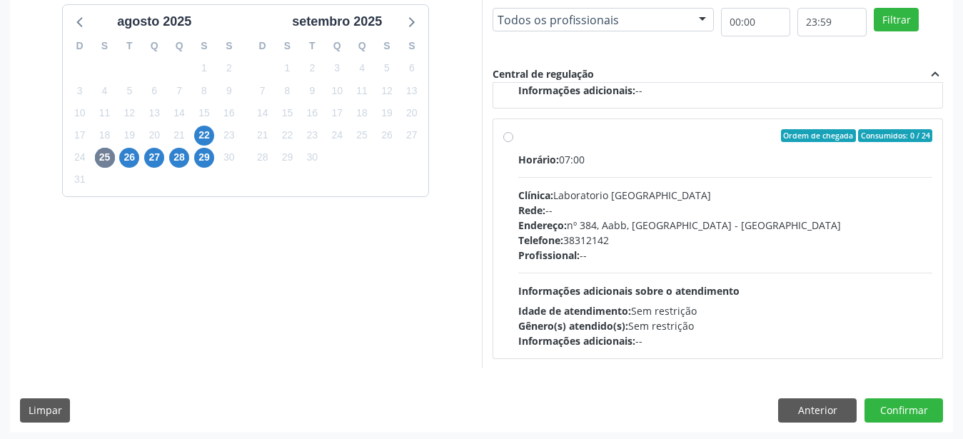
scroll to position [413, 0]
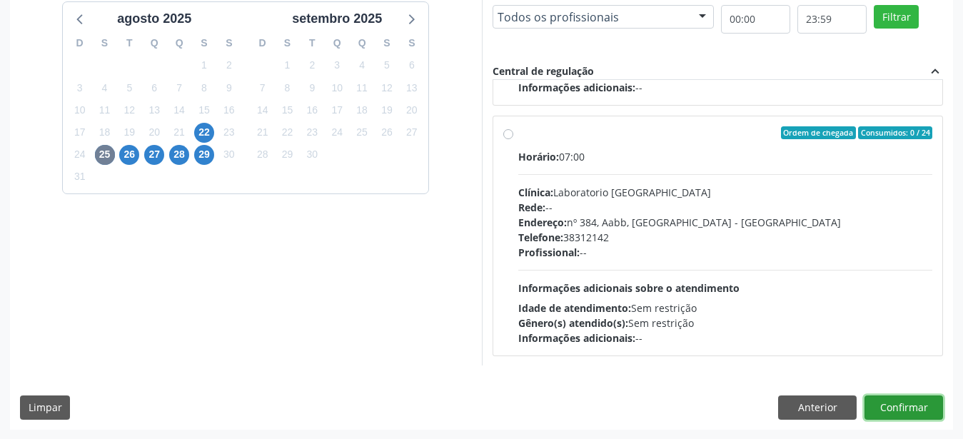
click at [925, 405] on button "Confirmar" at bounding box center [903, 407] width 78 height 24
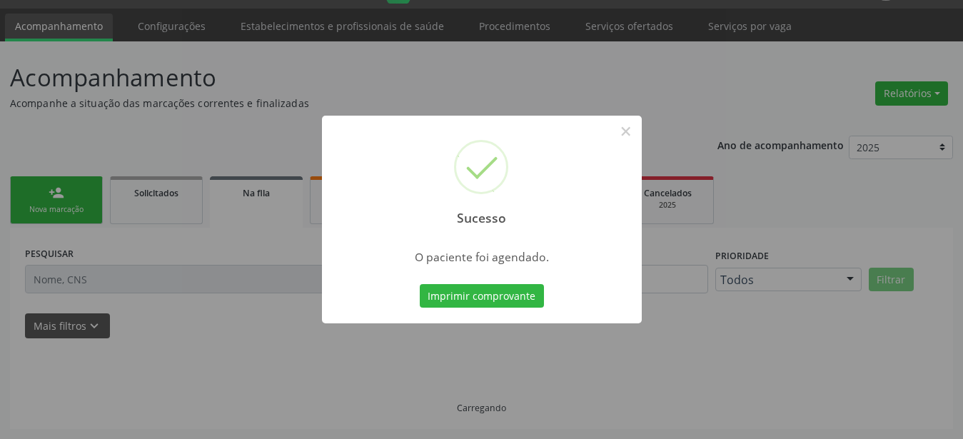
scroll to position [36, 0]
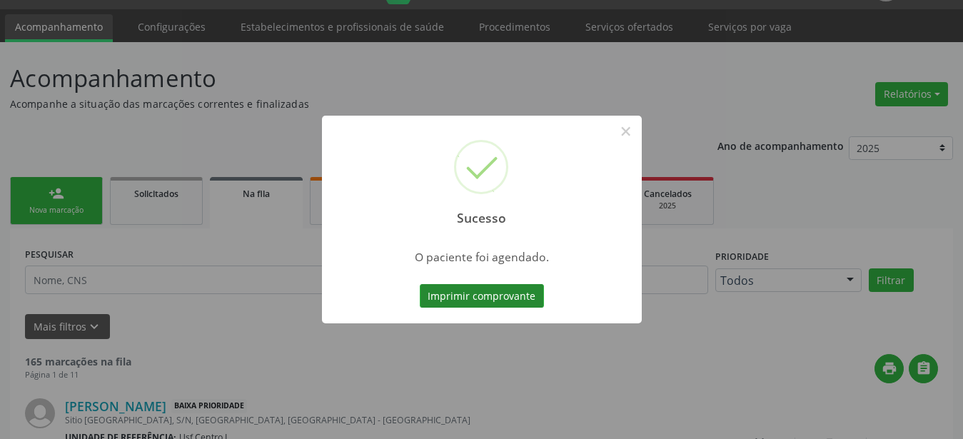
click at [487, 303] on button "Imprimir comprovante" at bounding box center [482, 296] width 124 height 24
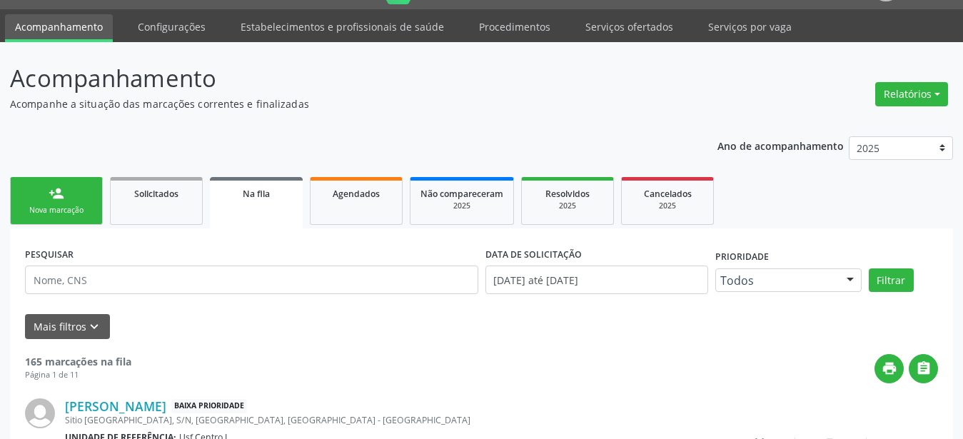
scroll to position [36, 0]
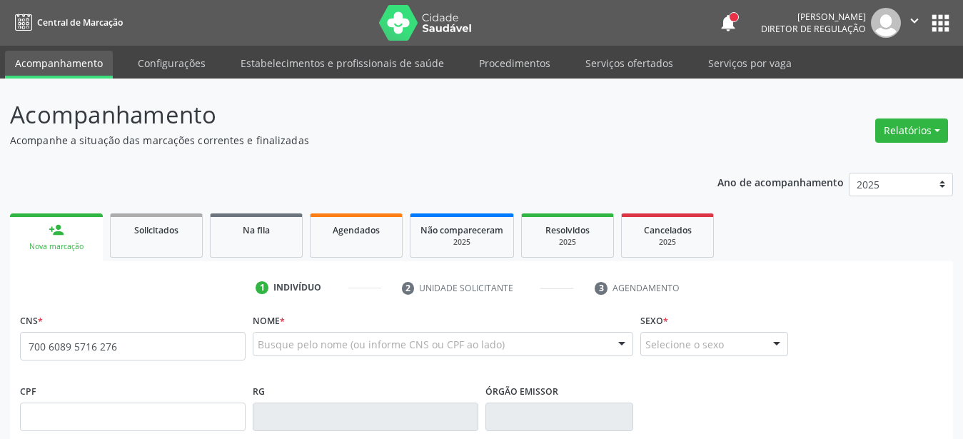
type input "700 6089 5716 2762"
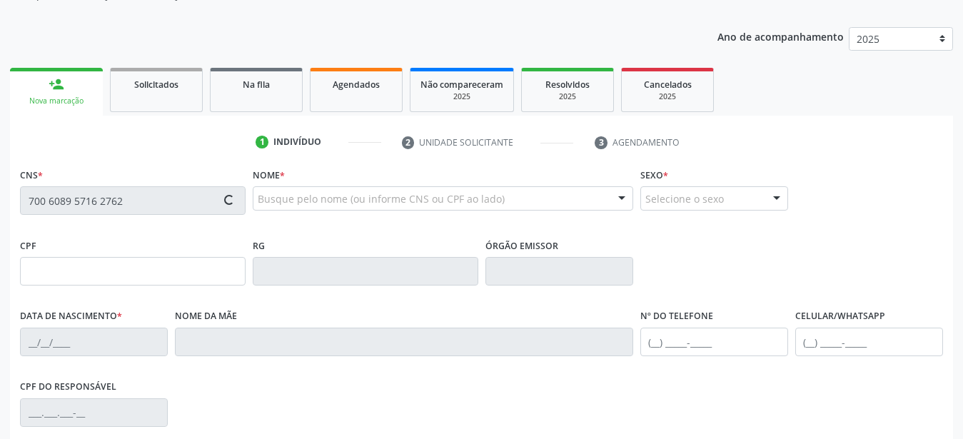
type input "103.564.044-98"
type input "17[DATE]"
type input "[PERSON_NAME] das [PERSON_NAME]"
type input "[PHONE_NUMBER]"
type input "562.581.004-49"
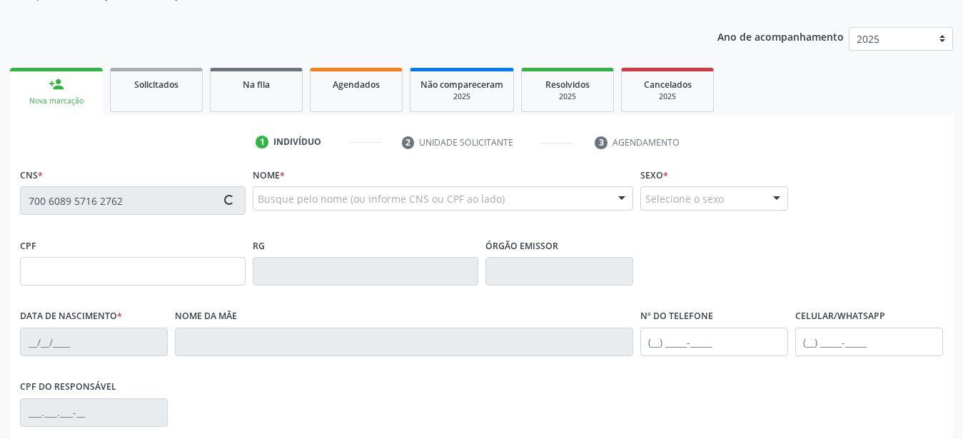
type input "468"
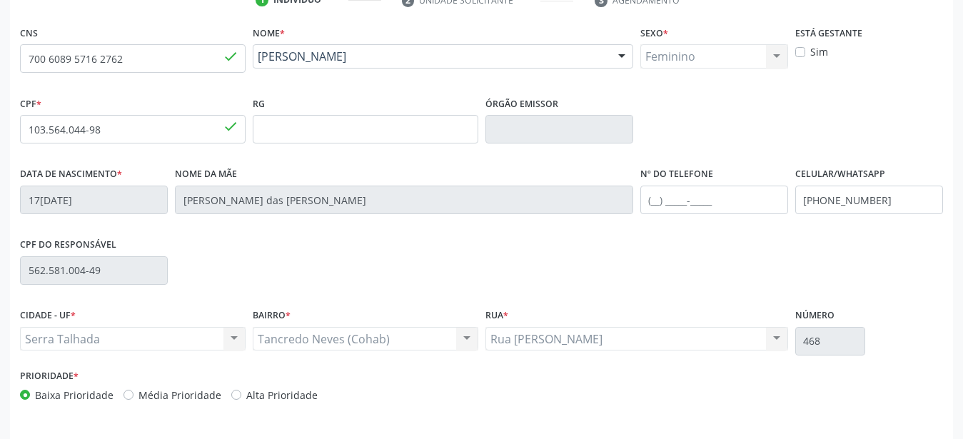
scroll to position [291, 0]
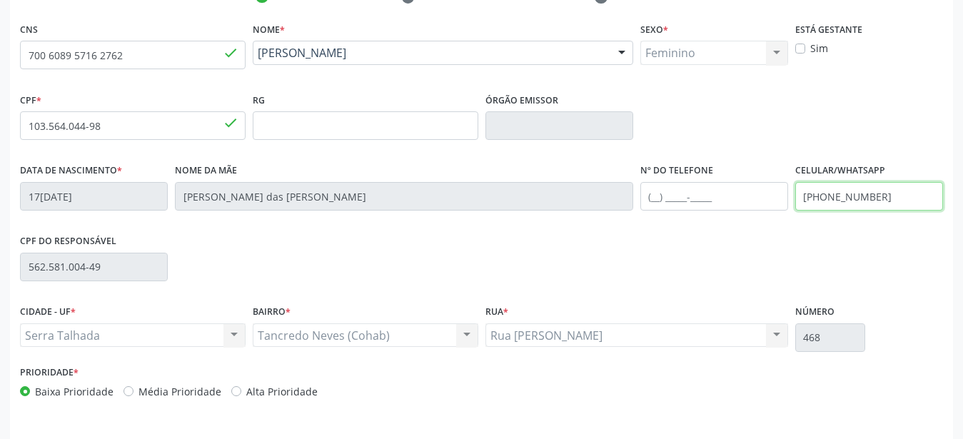
drag, startPoint x: 895, startPoint y: 201, endPoint x: 677, endPoint y: 203, distance: 217.7
click at [795, 206] on input "[PHONE_NUMBER]" at bounding box center [869, 196] width 148 height 29
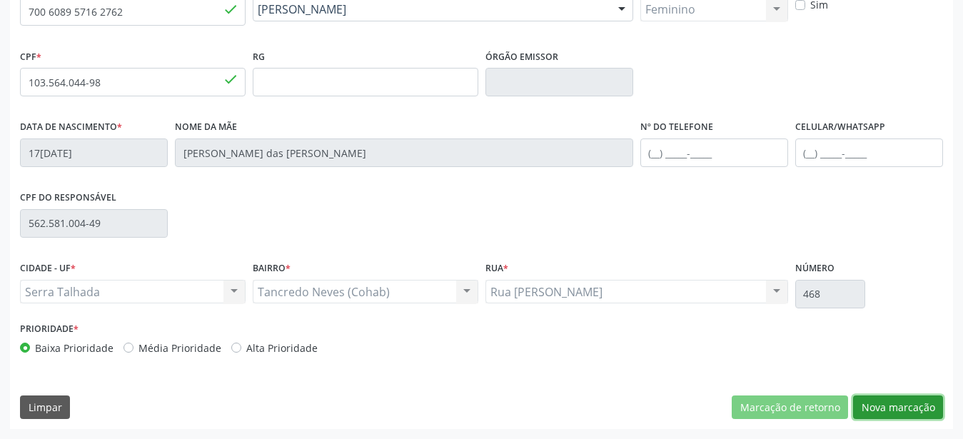
click at [898, 417] on button "Nova marcação" at bounding box center [898, 407] width 90 height 24
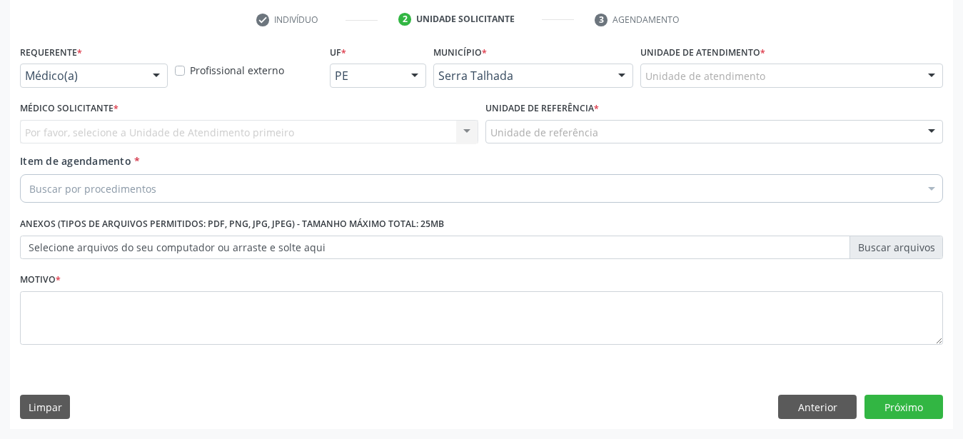
scroll to position [280, 0]
click at [147, 76] on div "Requerente * Médico(a) Médico(a) Enfermeiro(a) Paciente Nenhum resultado encont…" at bounding box center [93, 69] width 155 height 56
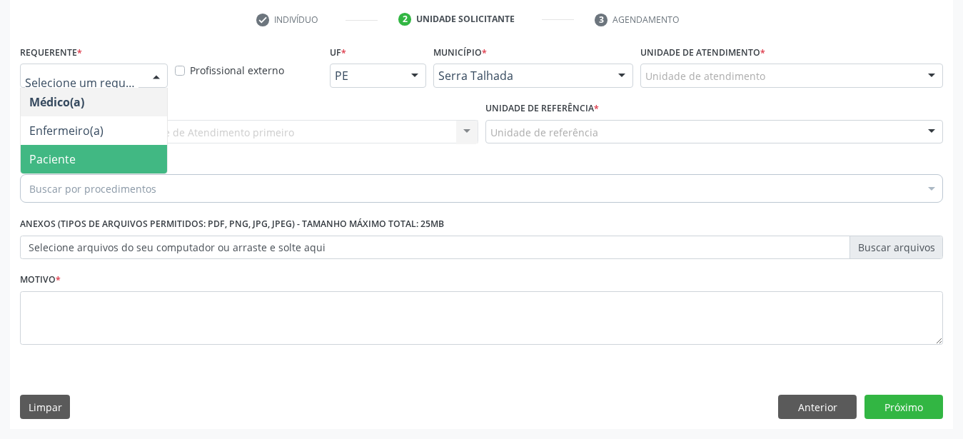
click at [121, 148] on span "Paciente" at bounding box center [94, 159] width 146 height 29
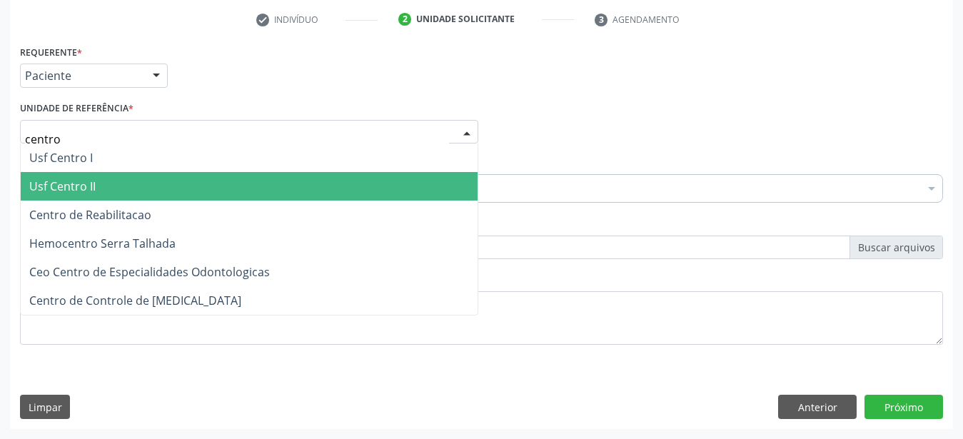
click at [109, 188] on span "Usf Centro II" at bounding box center [249, 186] width 457 height 29
type input "centro"
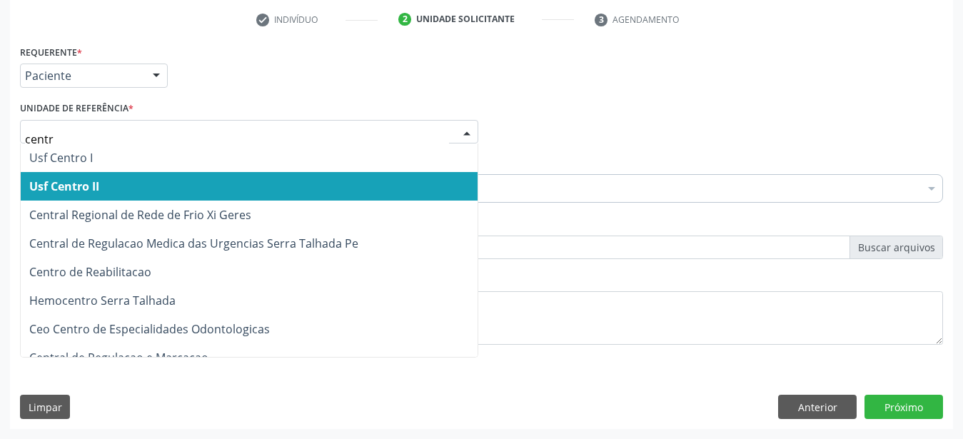
type input "centro"
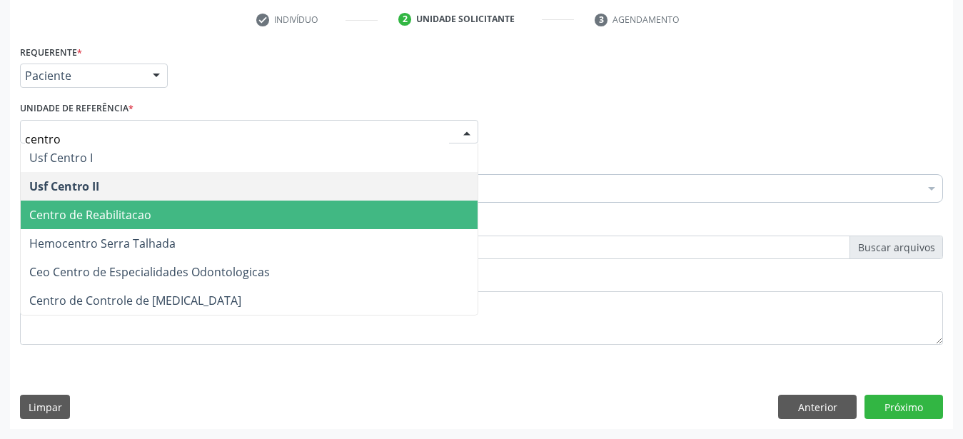
click at [128, 211] on span "Centro de Reabilitacao" at bounding box center [90, 215] width 122 height 16
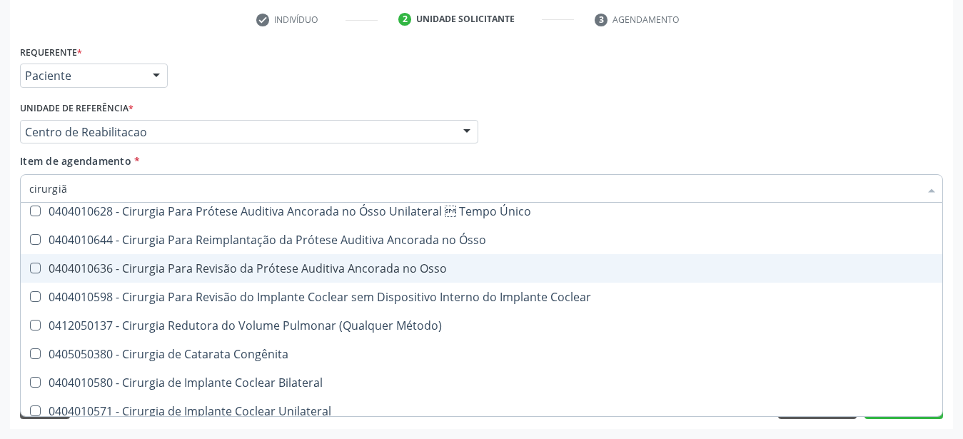
scroll to position [44, 0]
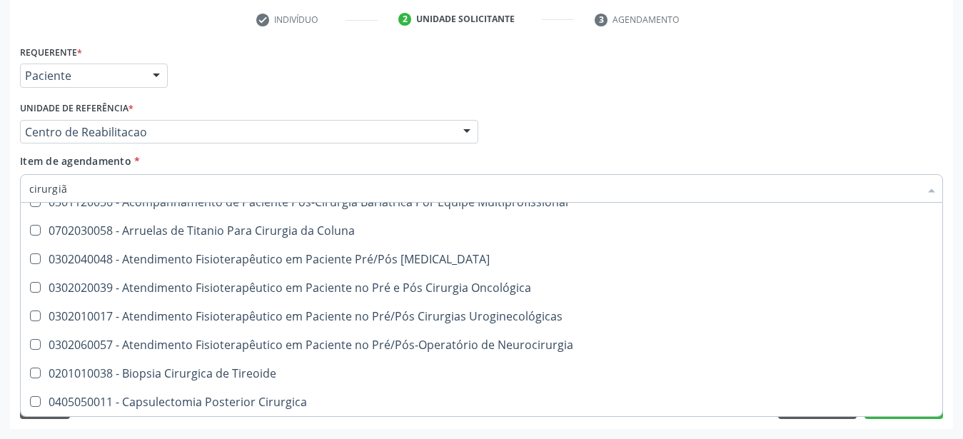
type input "cirurgião"
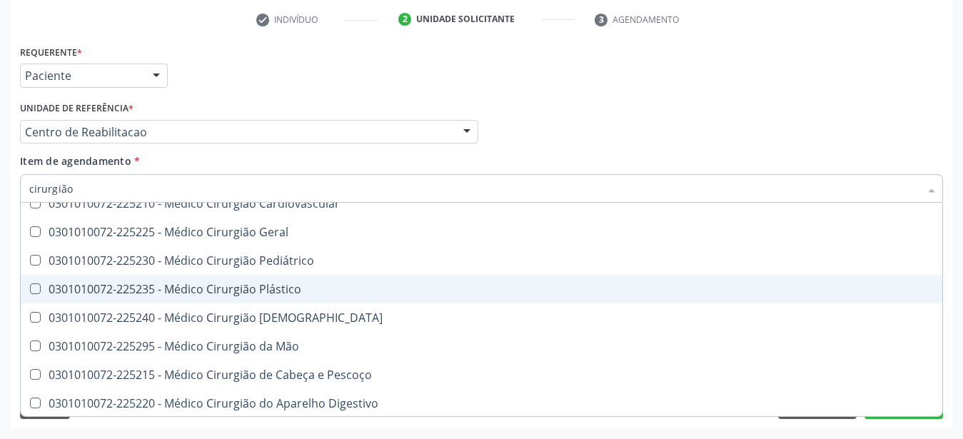
scroll to position [0, 0]
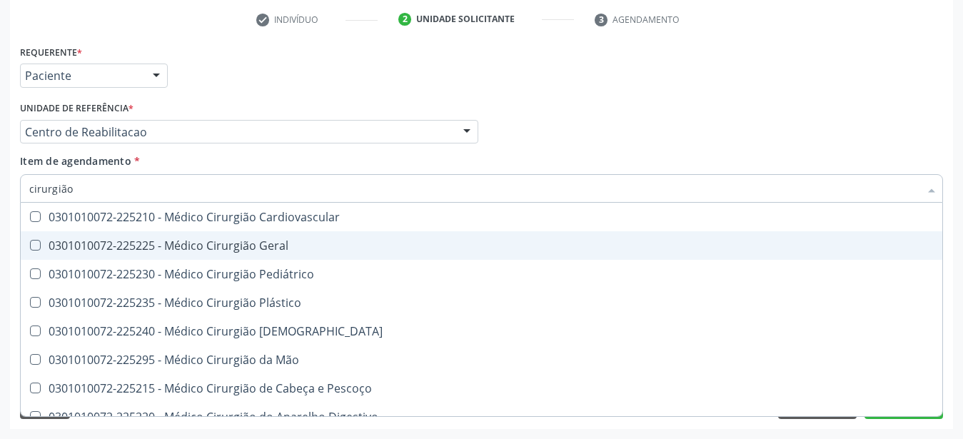
click at [270, 231] on span "0301010072-225225 - Médico Cirurgião Geral" at bounding box center [481, 245] width 921 height 29
checkbox Geral "true"
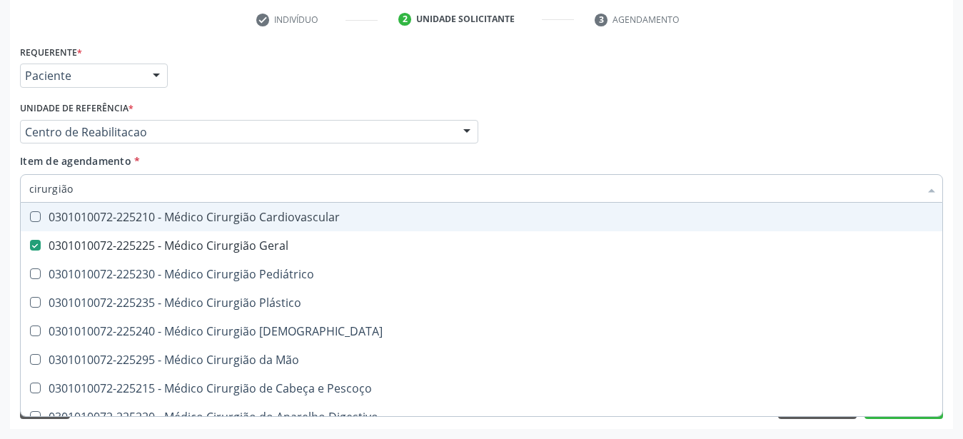
click at [649, 98] on div "Médico Solicitante Por favor, selecione a Unidade de Atendimento primeiro Nenhu…" at bounding box center [481, 126] width 930 height 56
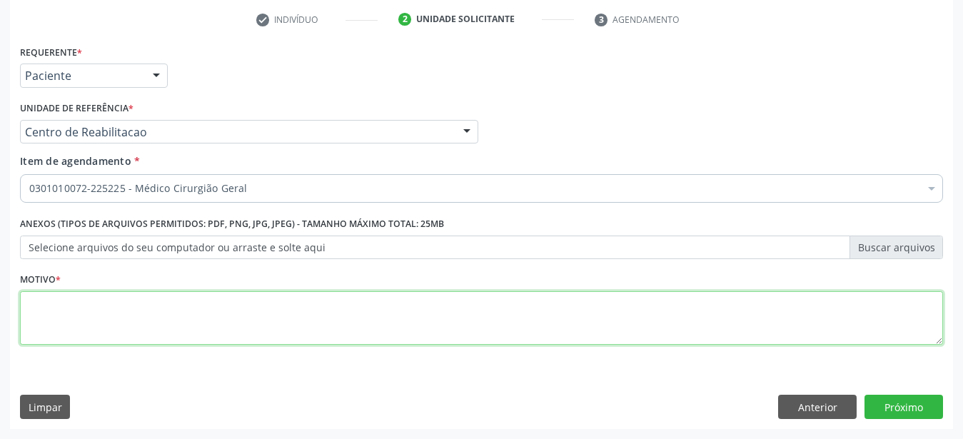
click at [147, 325] on textarea at bounding box center [481, 318] width 923 height 54
type textarea "...."
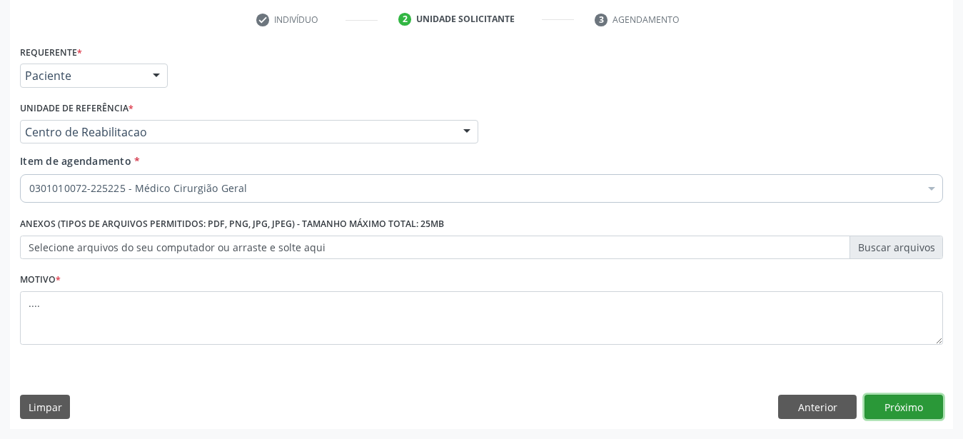
drag, startPoint x: 888, startPoint y: 410, endPoint x: 602, endPoint y: 407, distance: 286.9
click at [887, 411] on button "Próximo" at bounding box center [903, 407] width 78 height 24
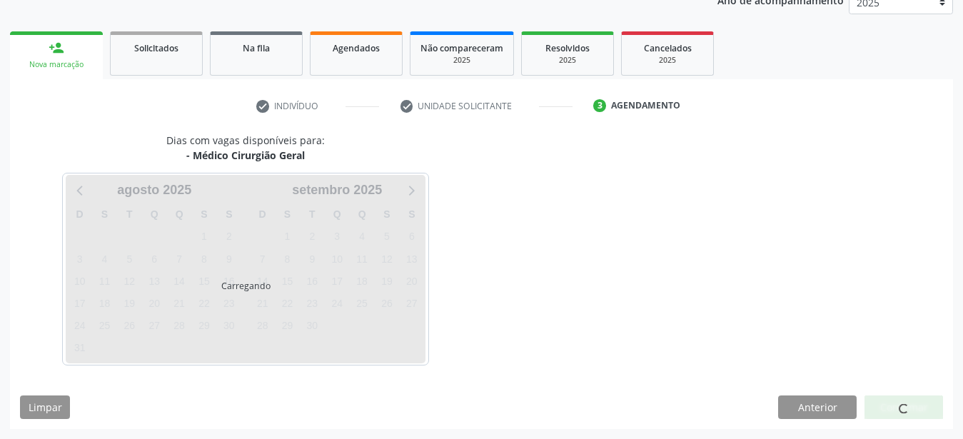
scroll to position [182, 0]
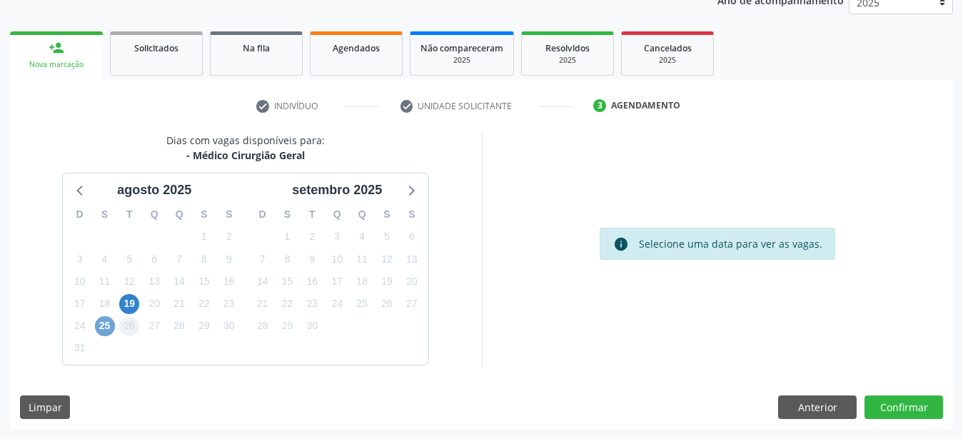
drag, startPoint x: 106, startPoint y: 324, endPoint x: 133, endPoint y: 318, distance: 27.7
click at [105, 324] on span "25" at bounding box center [105, 326] width 20 height 20
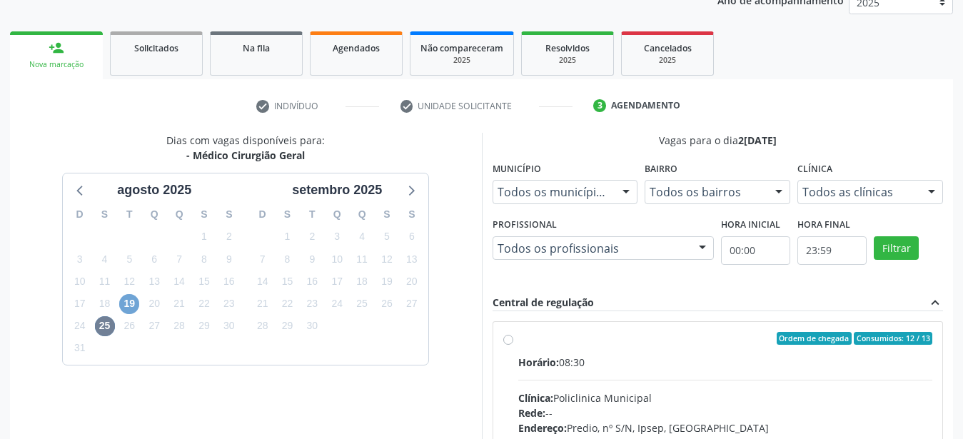
click at [134, 304] on span "19" at bounding box center [129, 304] width 20 height 20
click at [518, 340] on label "Ordem de chegada Consumidos: 1 / 10 Horário: 07:00 Clínica: Hospital [GEOGRAPHI…" at bounding box center [725, 441] width 415 height 219
click at [507, 340] on input "Ordem de chegada Consumidos: 1 / 10 Horário: 07:00 Clínica: Hospital [GEOGRAPHI…" at bounding box center [508, 338] width 10 height 13
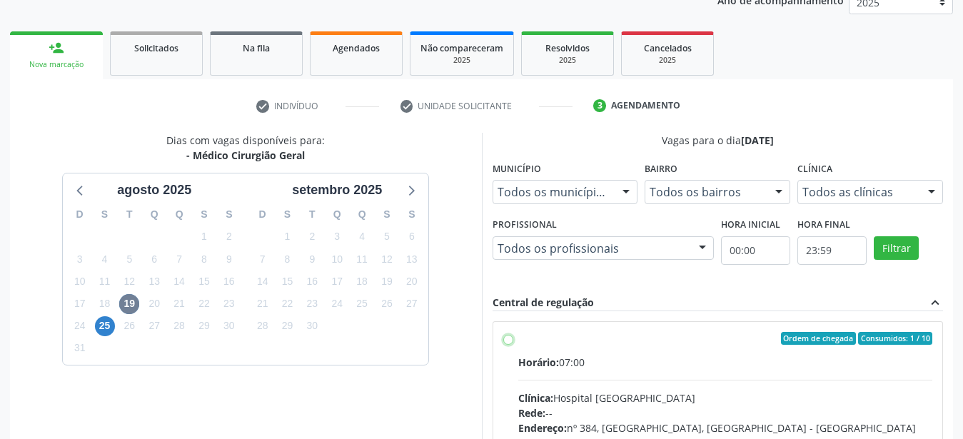
radio input "true"
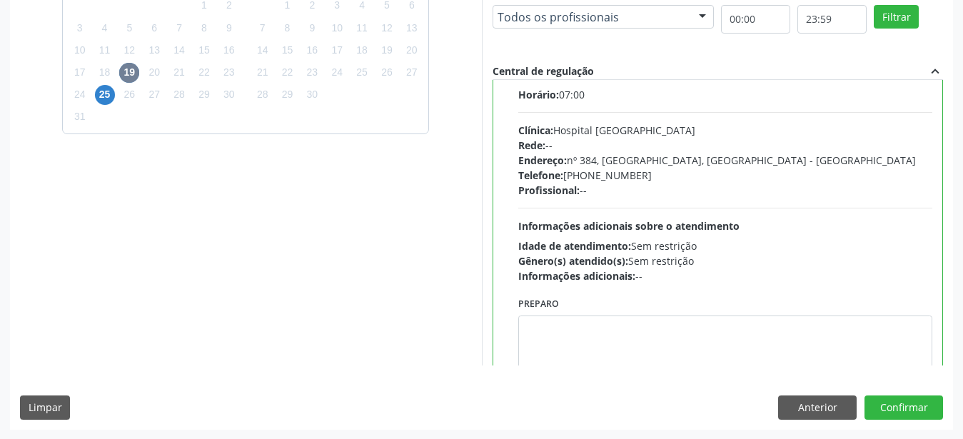
scroll to position [71, 0]
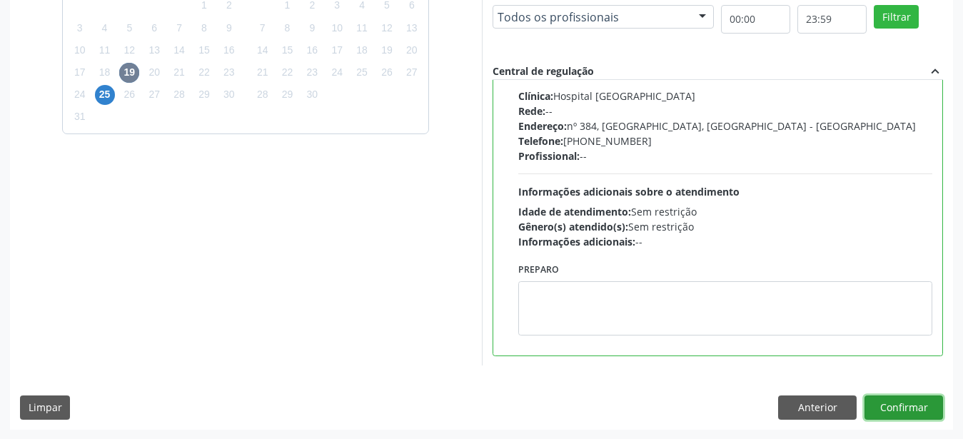
click at [902, 407] on button "Confirmar" at bounding box center [903, 407] width 78 height 24
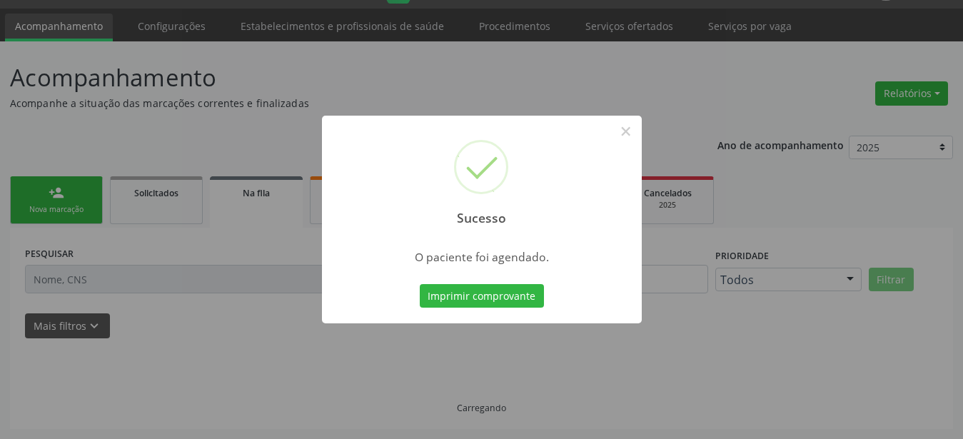
scroll to position [36, 0]
click at [447, 298] on button "Imprimir comprovante" at bounding box center [482, 296] width 124 height 24
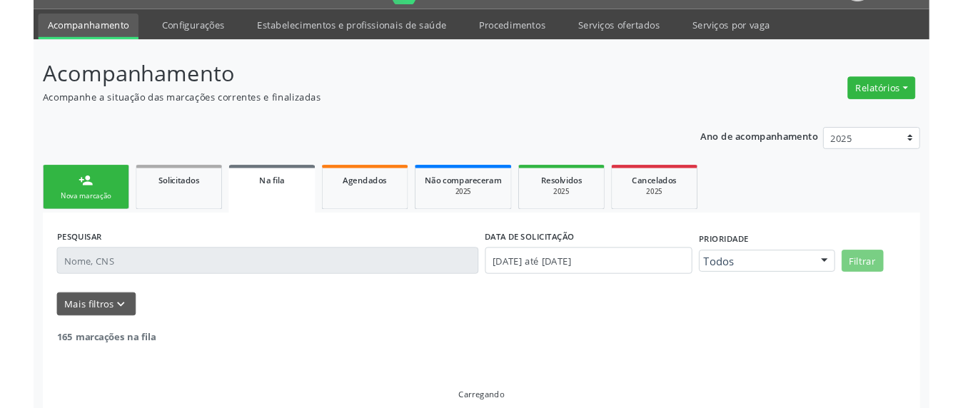
scroll to position [36, 0]
